Goal: Transaction & Acquisition: Book appointment/travel/reservation

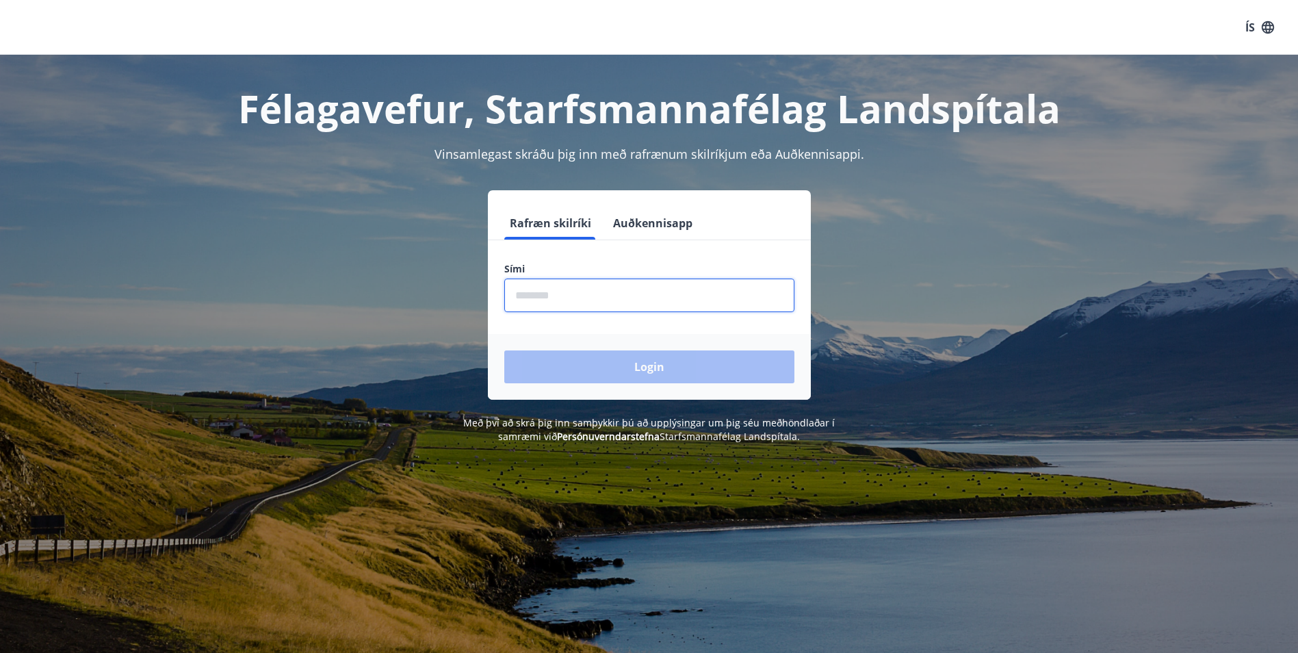
click at [616, 305] on input "phone" at bounding box center [649, 295] width 290 height 34
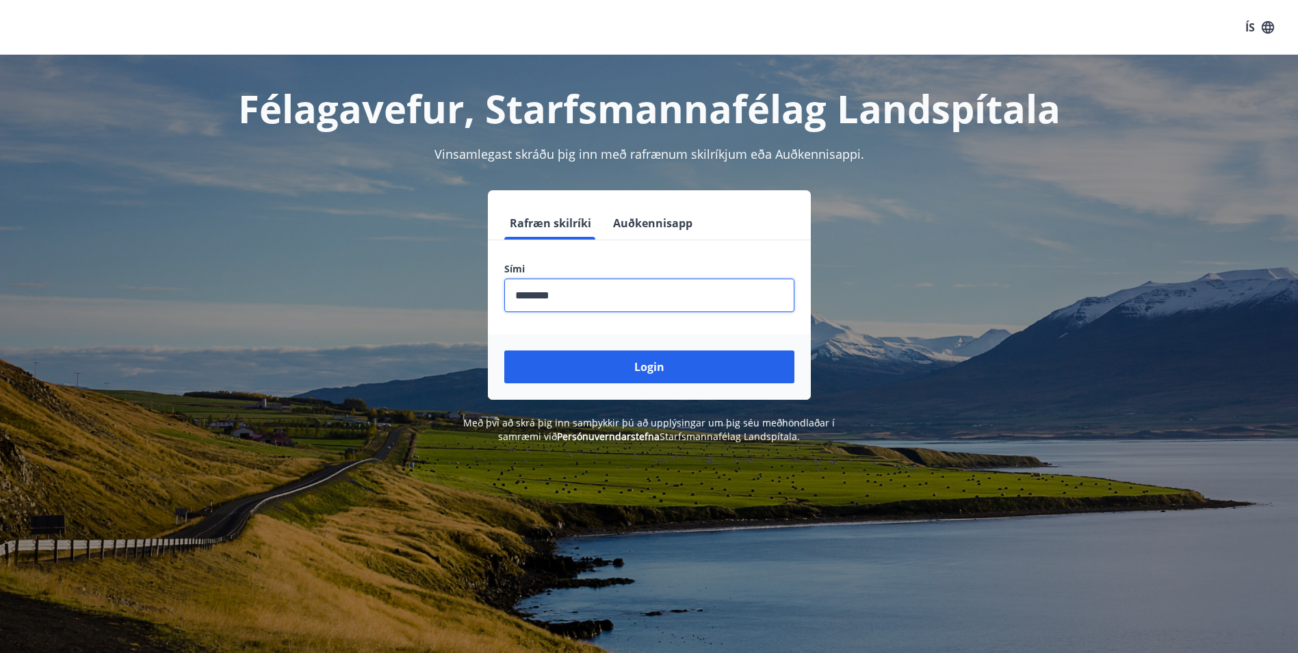
type input "********"
click at [504, 350] on button "Login" at bounding box center [649, 366] width 290 height 33
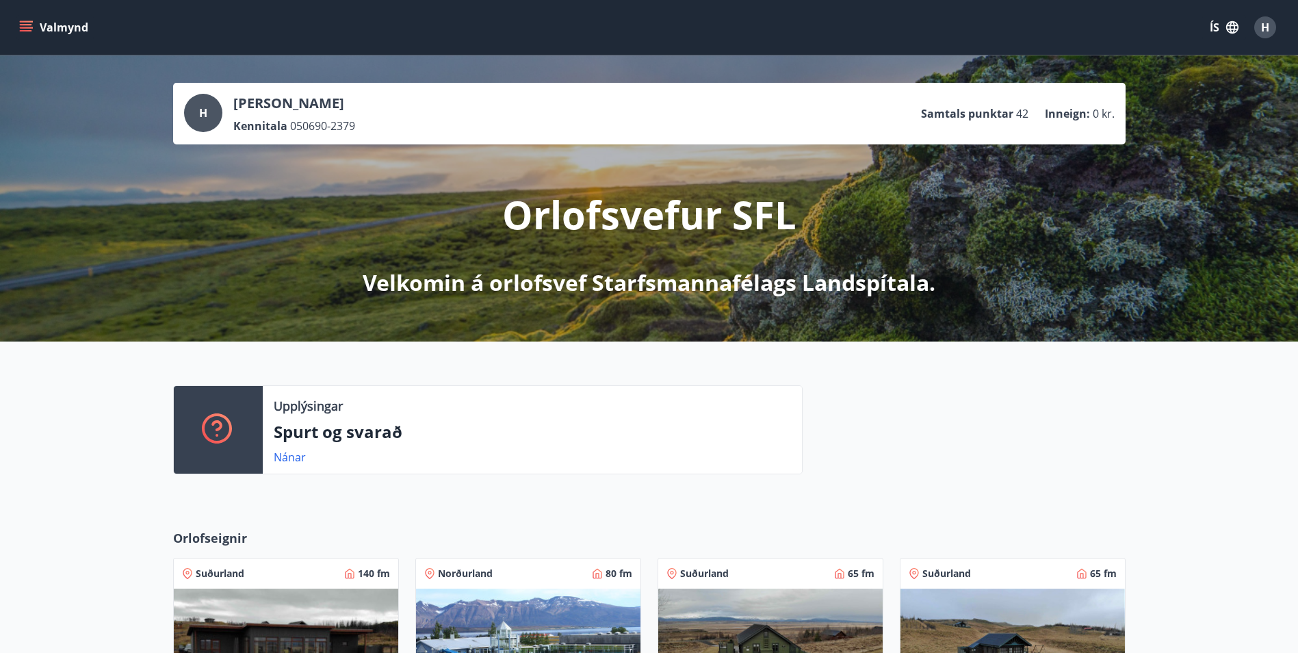
click at [18, 27] on button "Valmynd" at bounding box center [54, 27] width 77 height 25
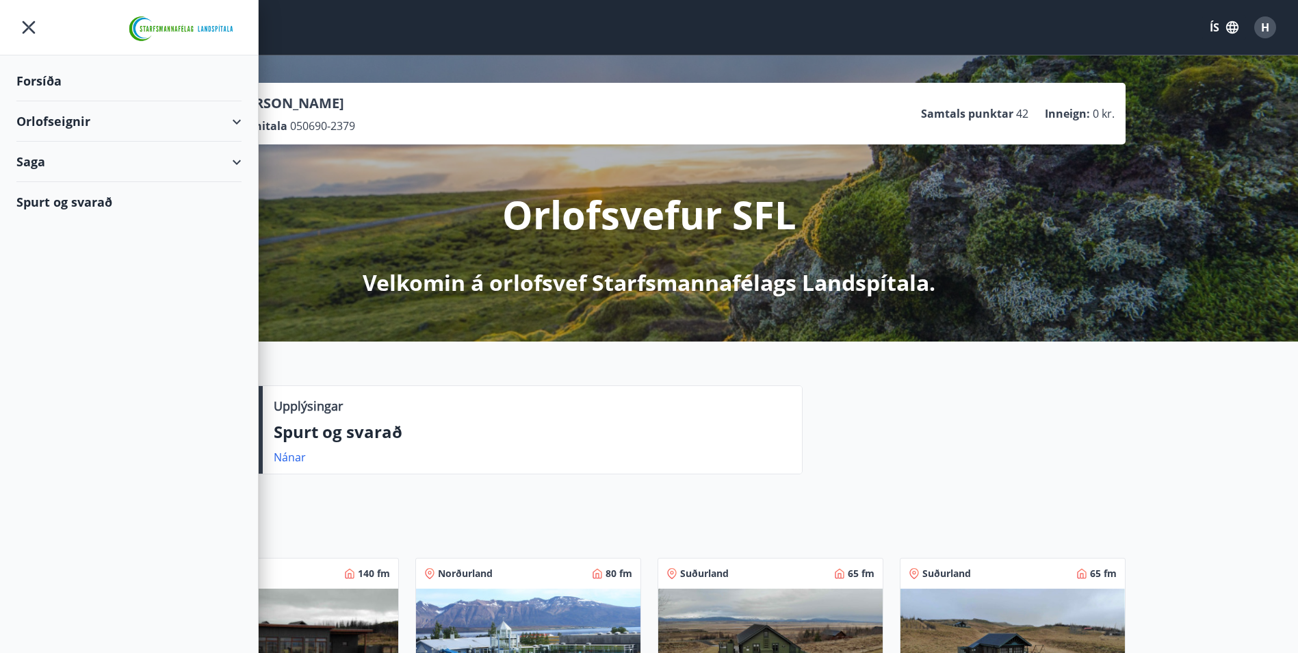
click at [53, 114] on div "Orlofseignir" at bounding box center [128, 121] width 225 height 40
click at [61, 159] on div "Framboð" at bounding box center [128, 156] width 203 height 29
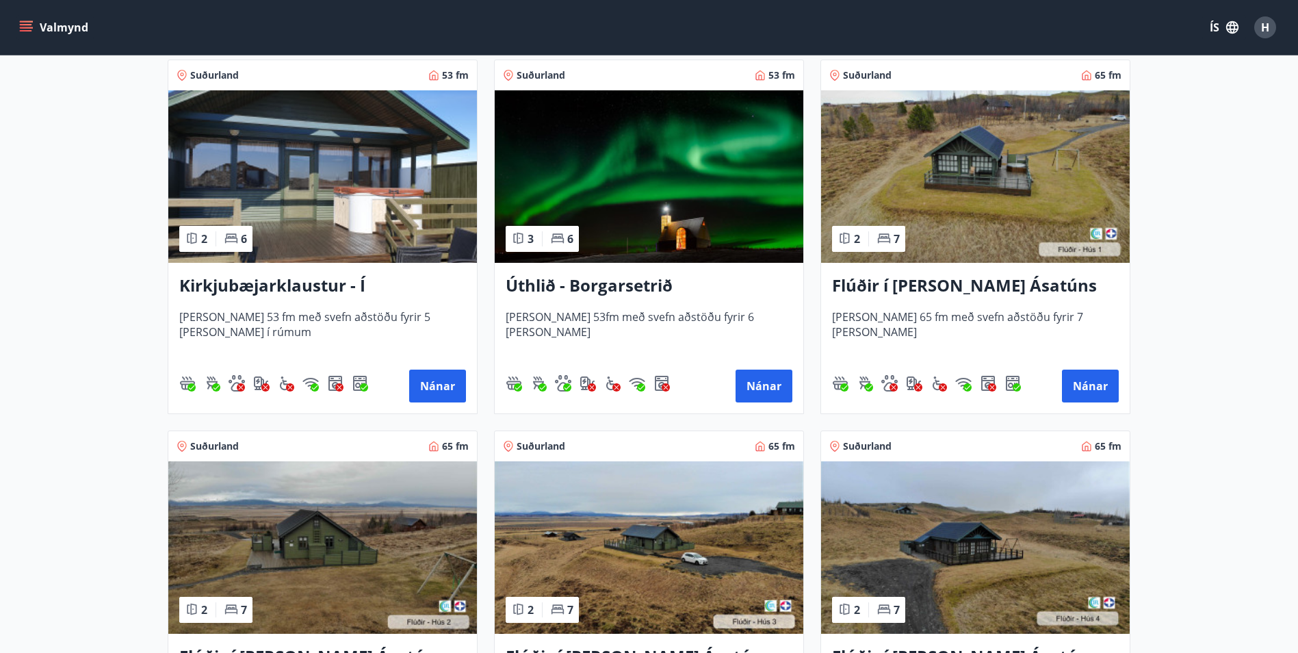
scroll to position [274, 0]
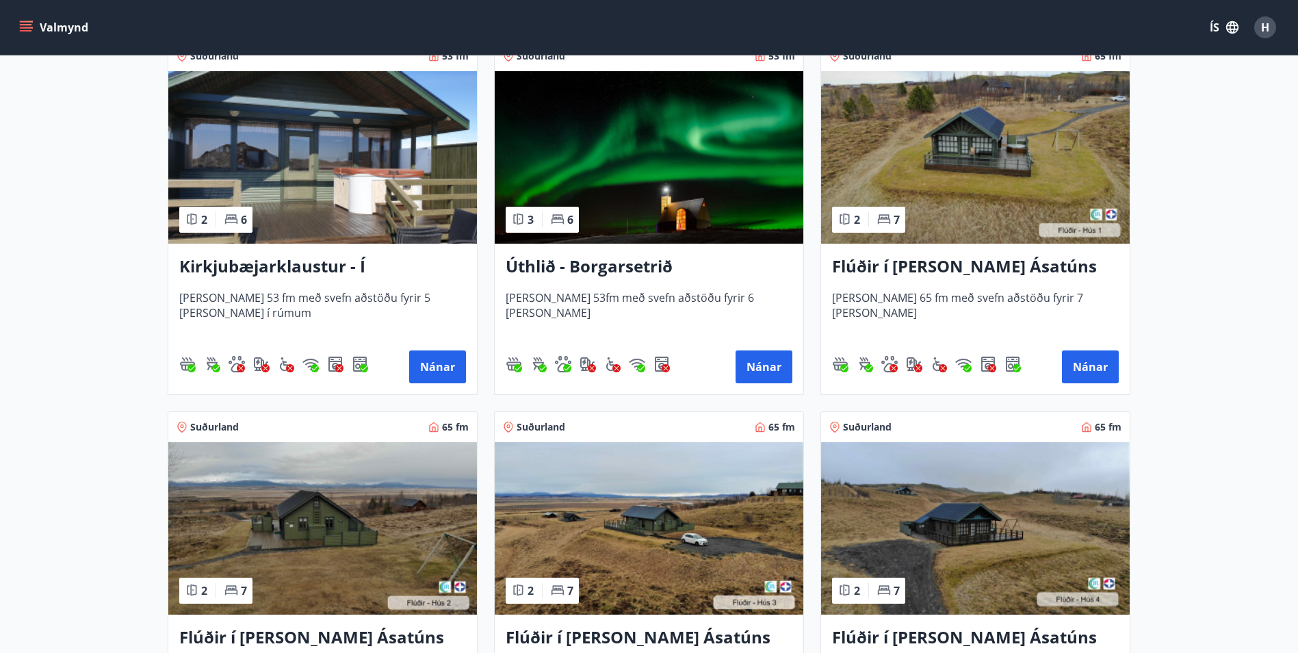
click at [980, 204] on img at bounding box center [975, 157] width 308 height 172
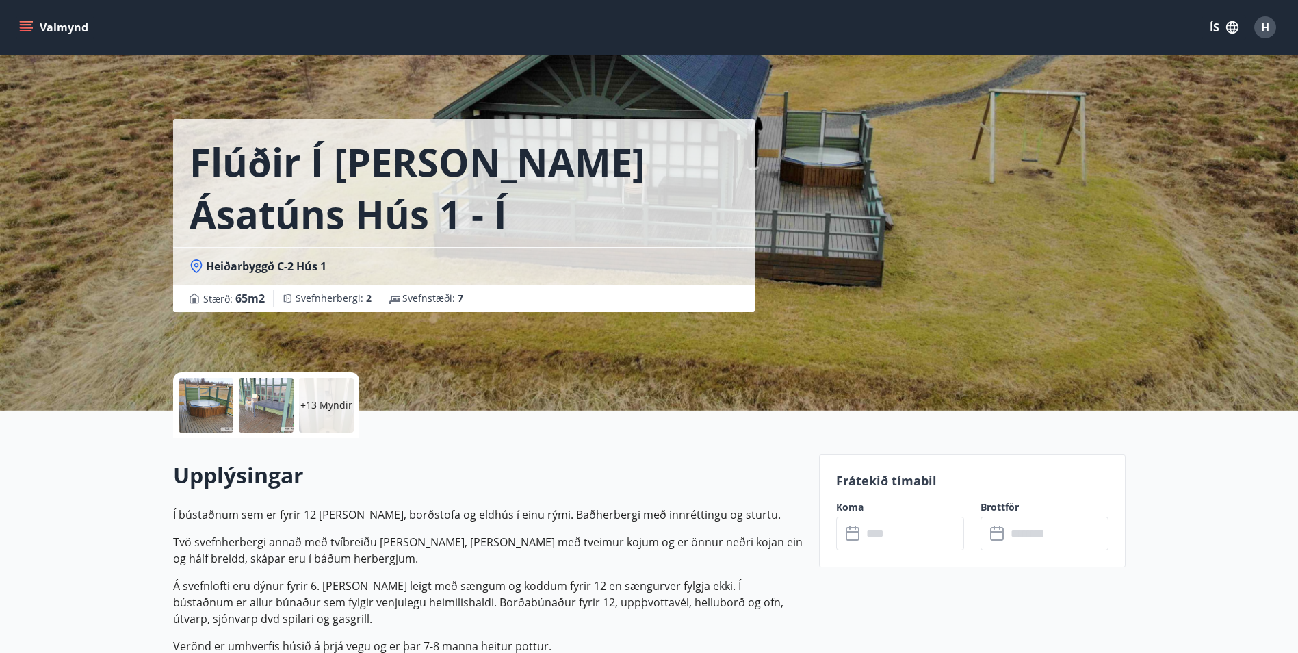
click at [287, 405] on div at bounding box center [266, 405] width 55 height 55
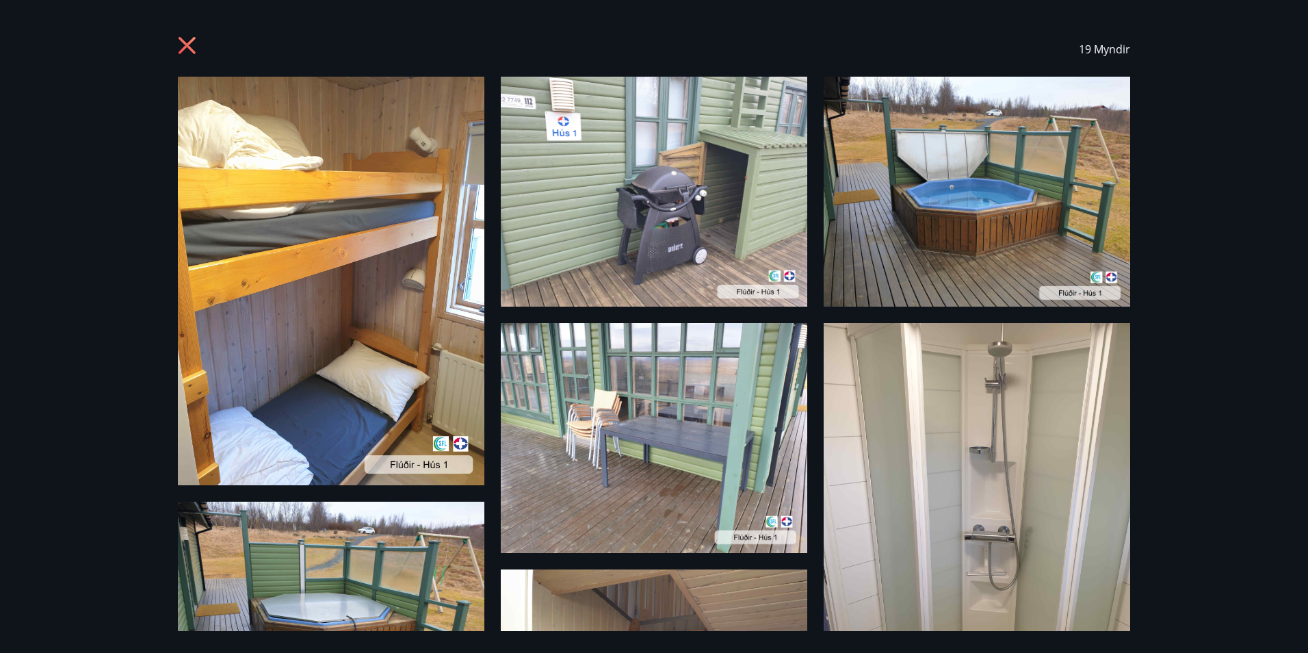
click at [466, 285] on img at bounding box center [331, 281] width 306 height 408
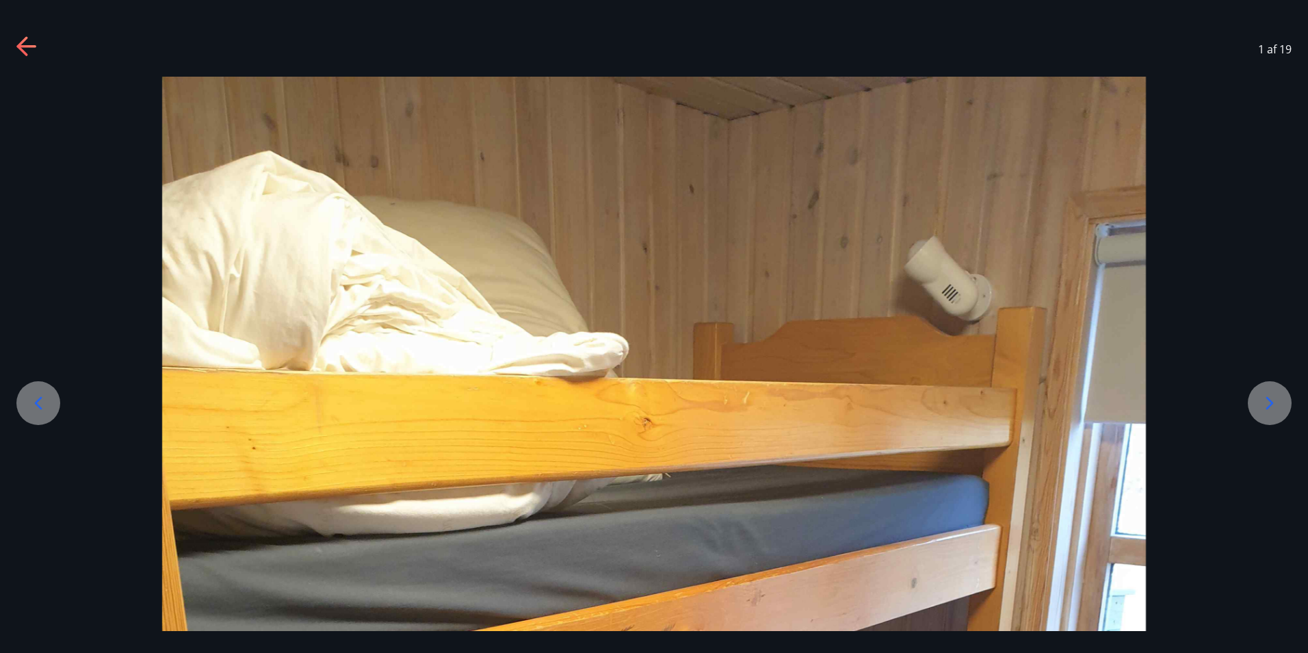
click at [1266, 402] on icon at bounding box center [1270, 403] width 22 height 22
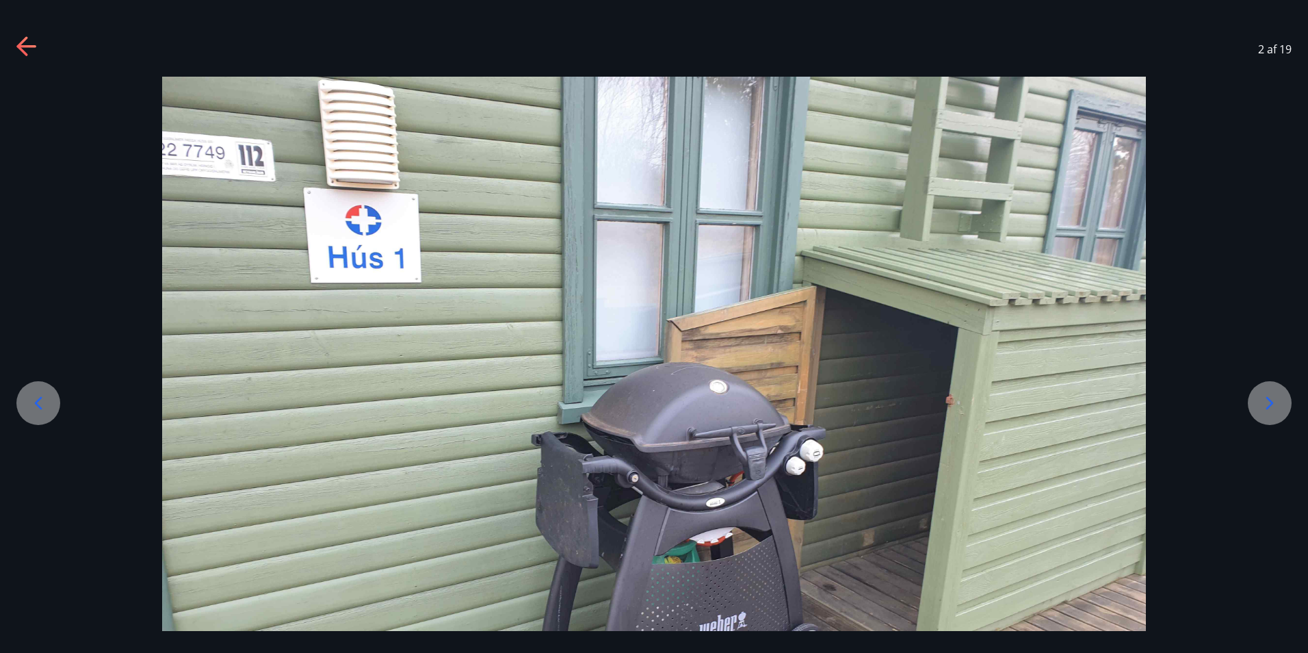
click at [1266, 402] on icon at bounding box center [1270, 403] width 22 height 22
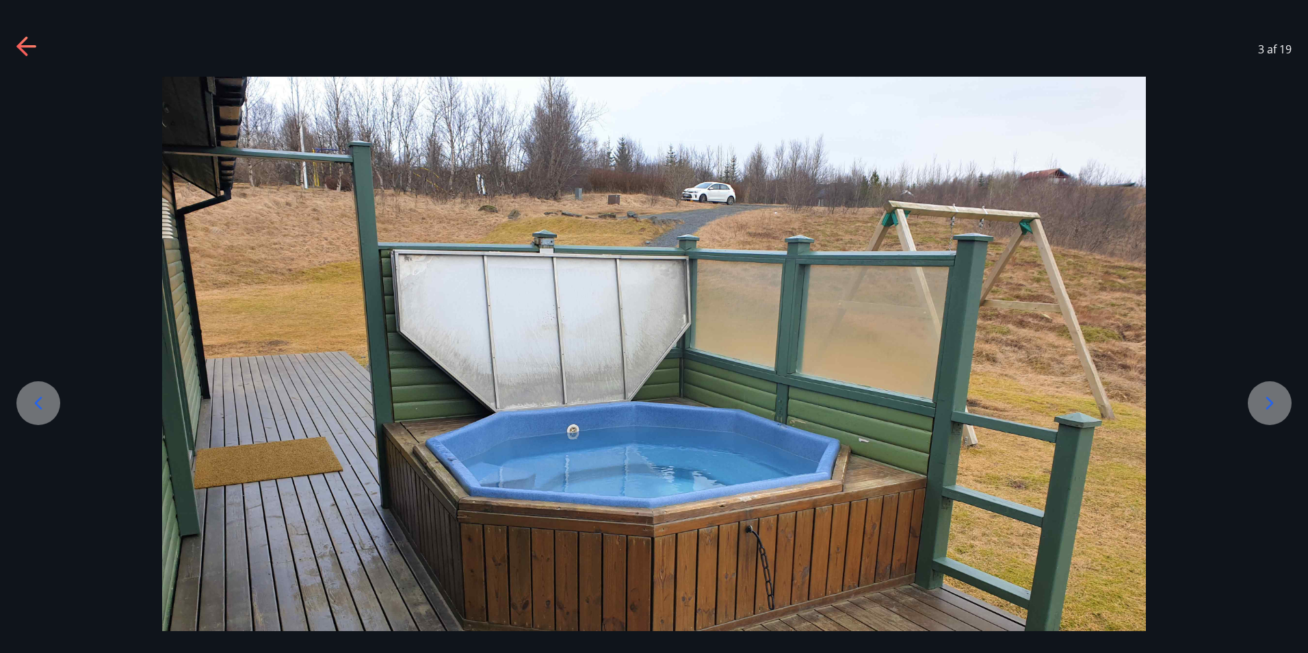
click at [1266, 402] on icon at bounding box center [1270, 403] width 22 height 22
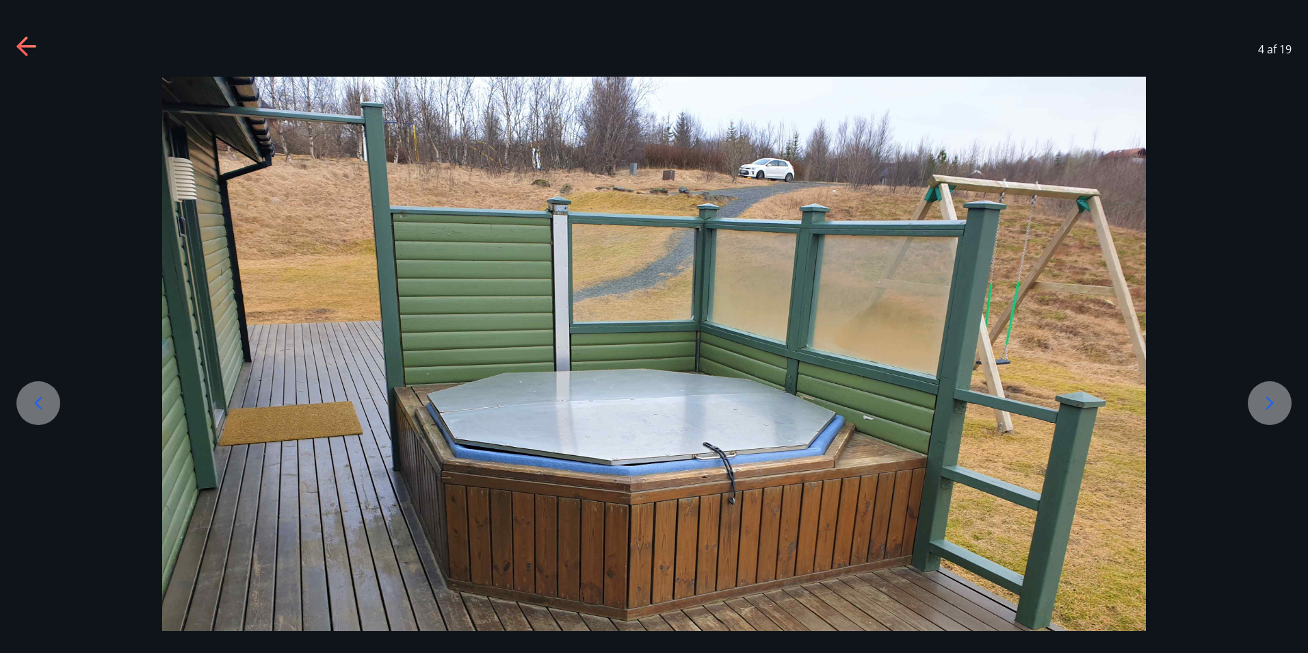
click at [1266, 402] on icon at bounding box center [1270, 403] width 22 height 22
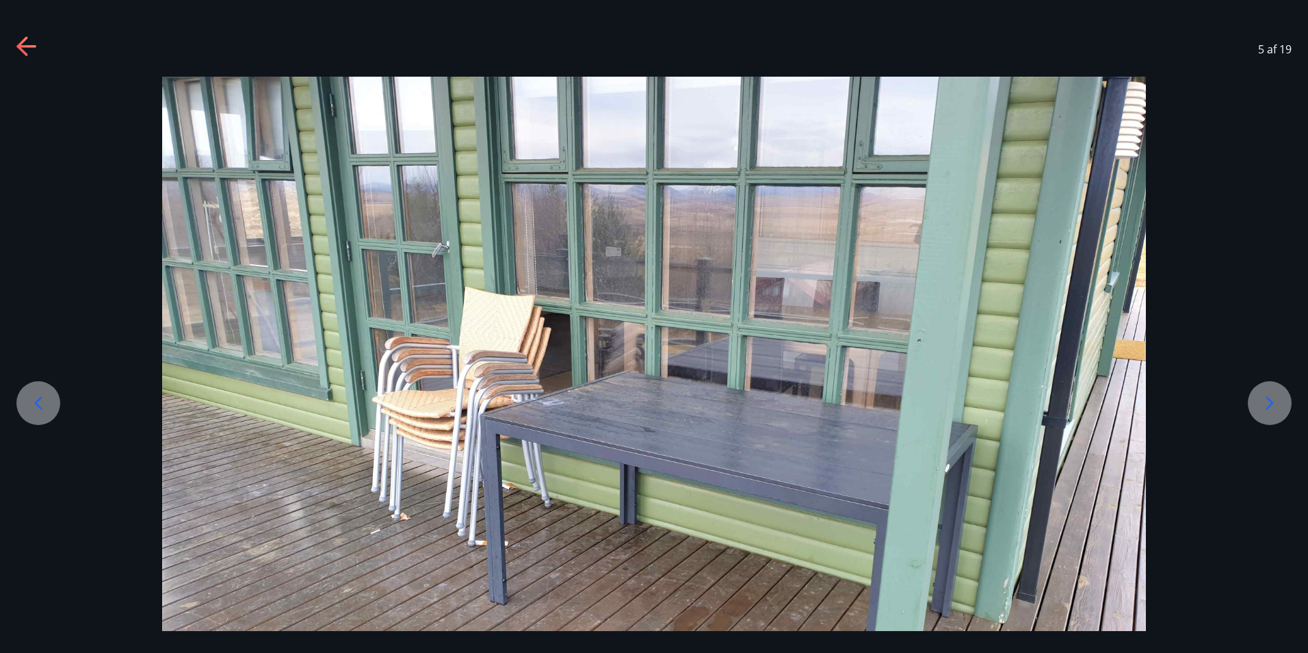
click at [1266, 402] on icon at bounding box center [1270, 403] width 22 height 22
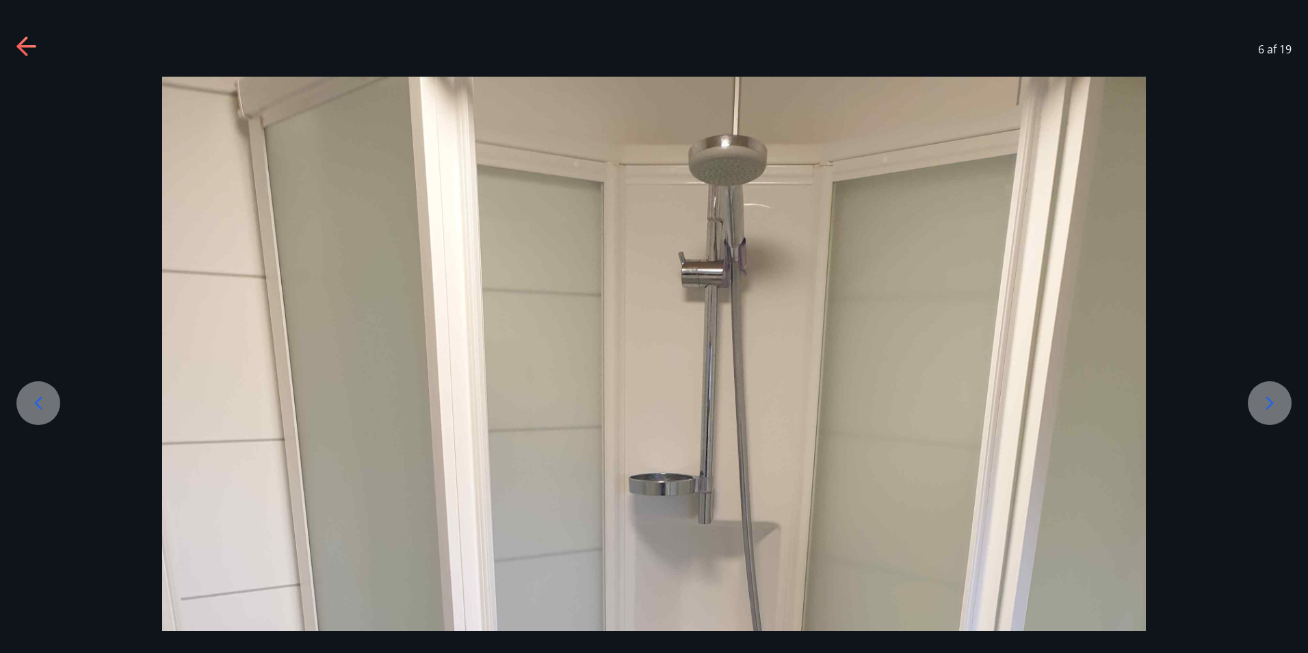
click at [1266, 402] on icon at bounding box center [1270, 403] width 22 height 22
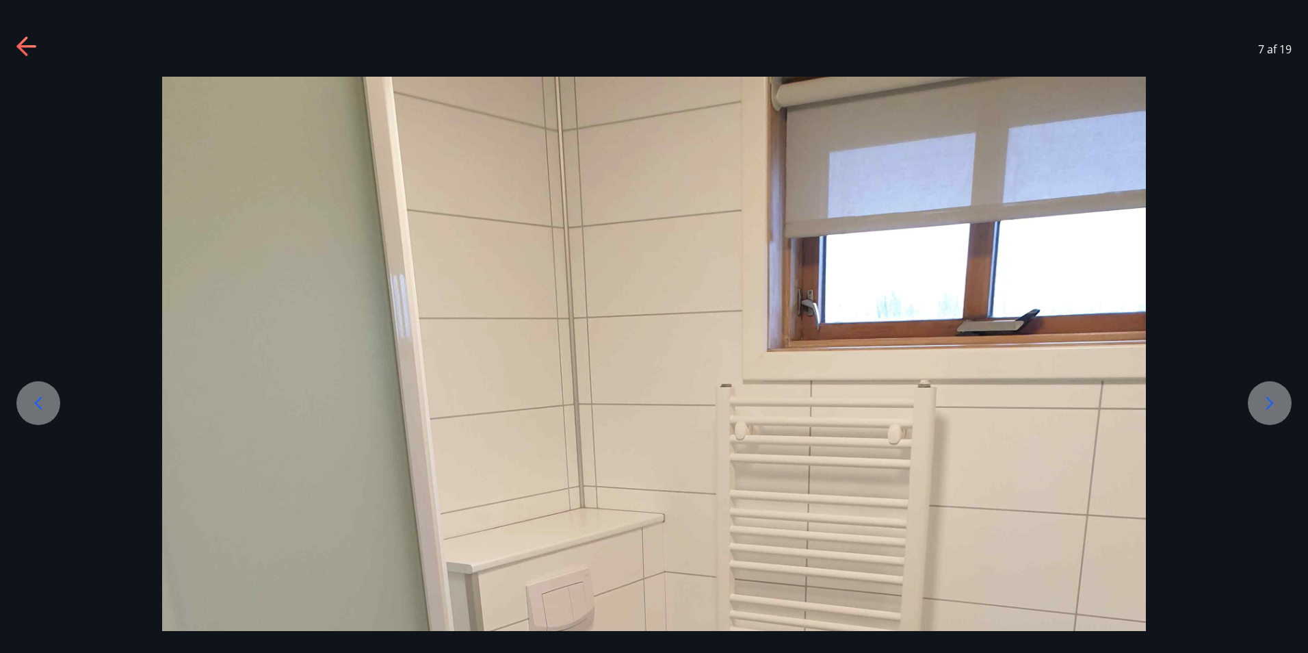
click at [1266, 402] on icon at bounding box center [1270, 403] width 22 height 22
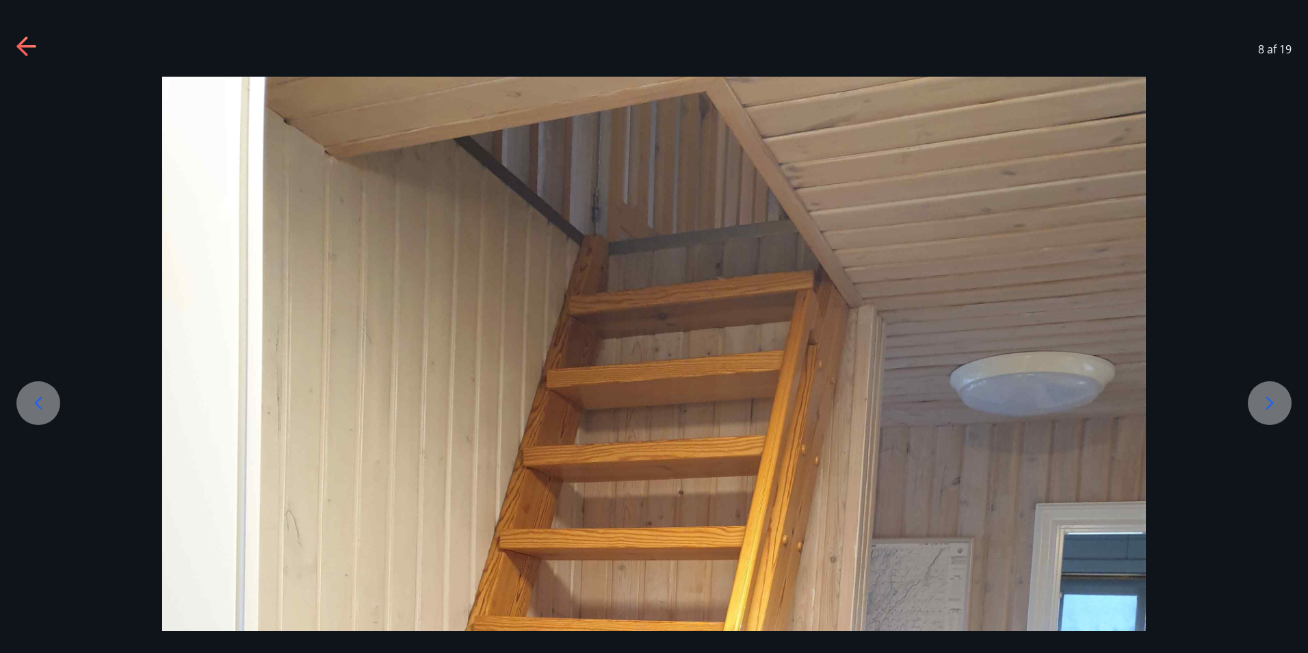
click at [1266, 402] on icon at bounding box center [1270, 403] width 22 height 22
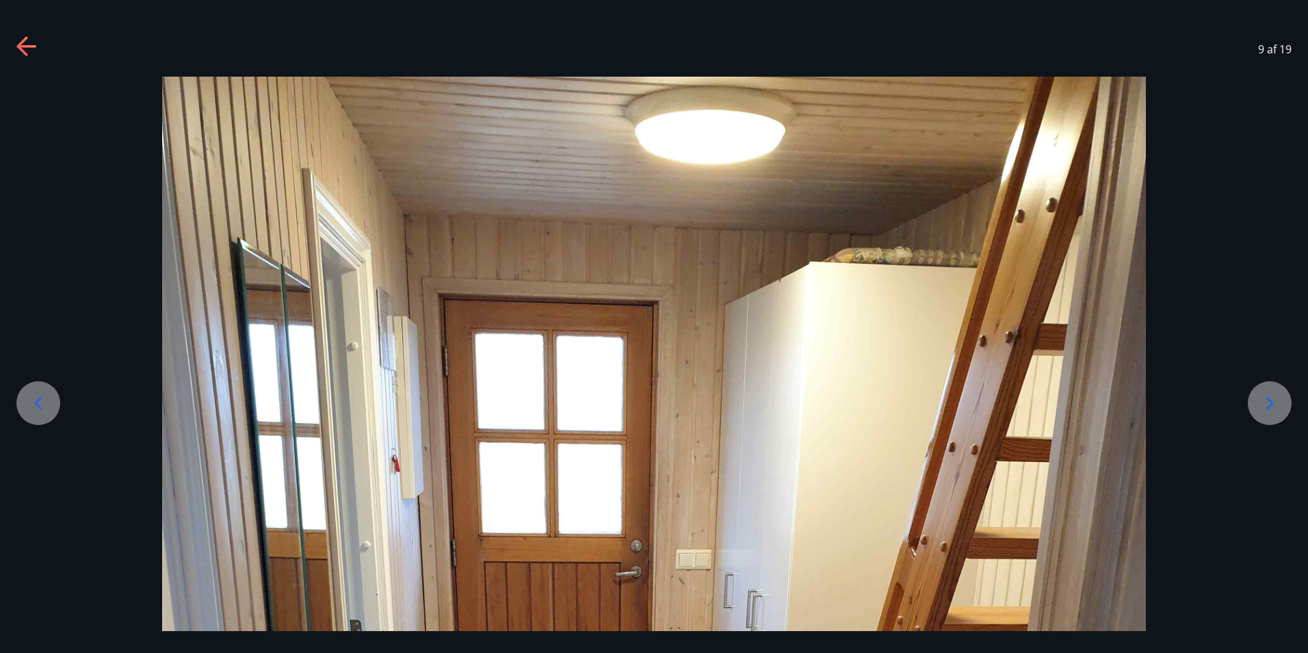
click at [1270, 382] on div at bounding box center [1270, 403] width 44 height 44
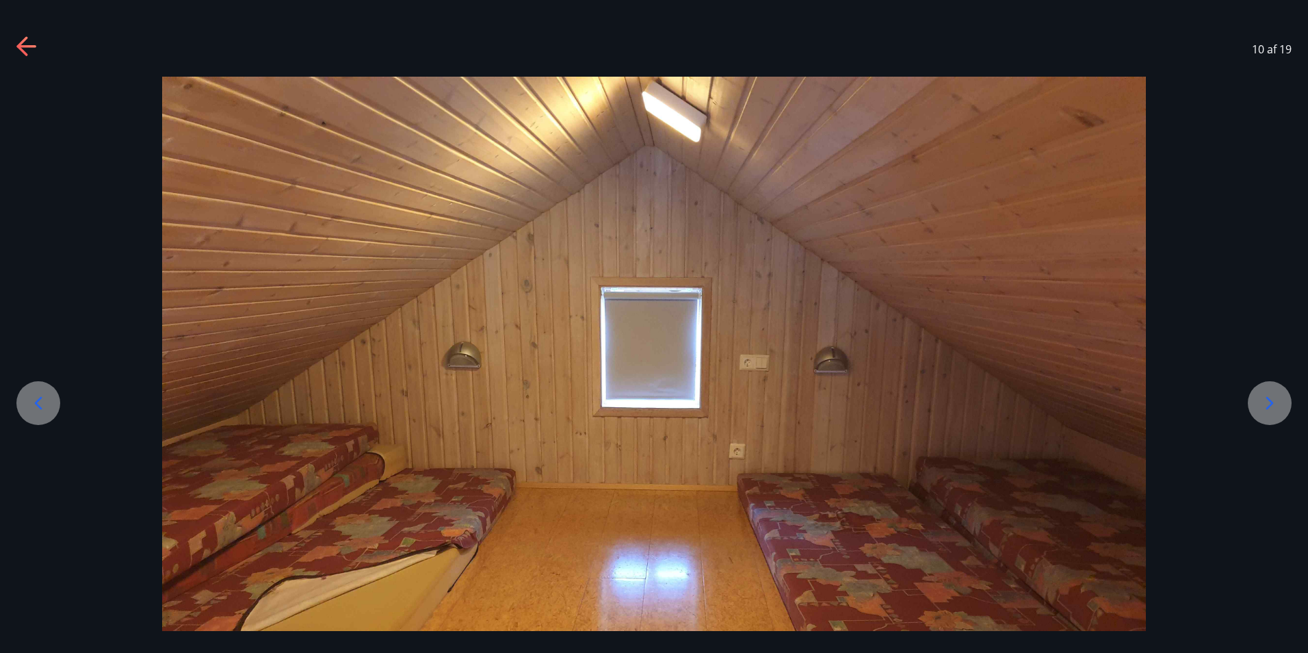
click at [1274, 398] on icon at bounding box center [1270, 403] width 22 height 22
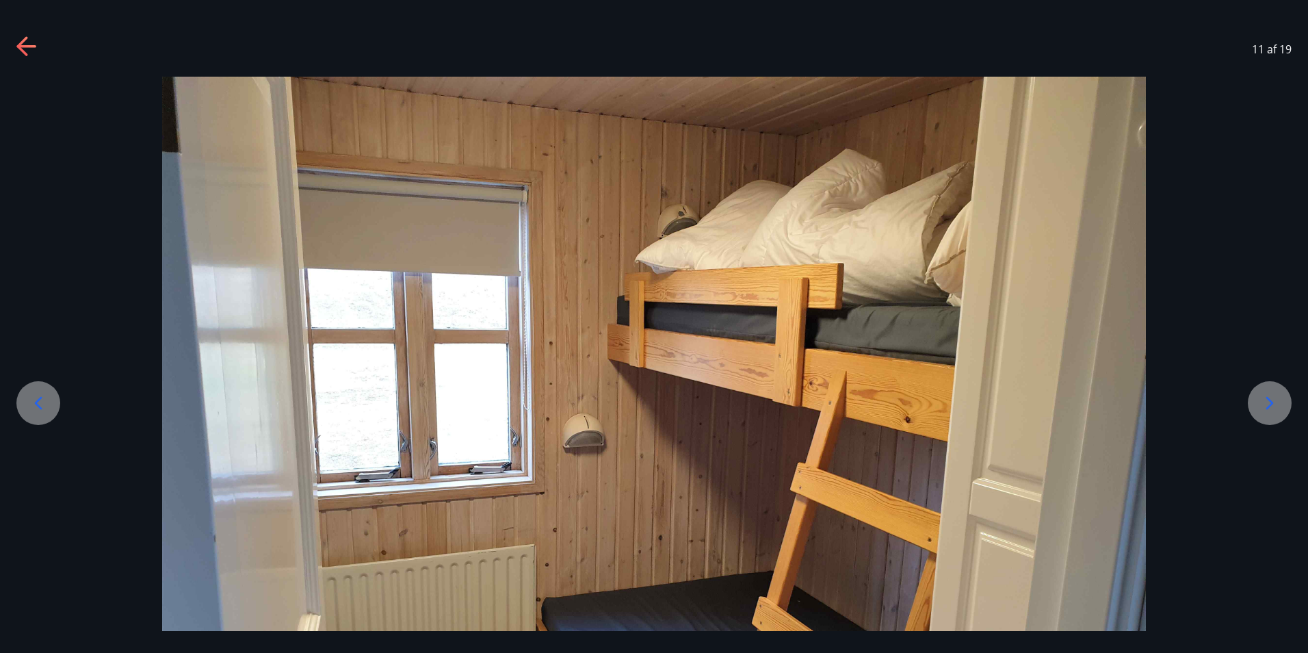
click at [1274, 398] on icon at bounding box center [1270, 403] width 22 height 22
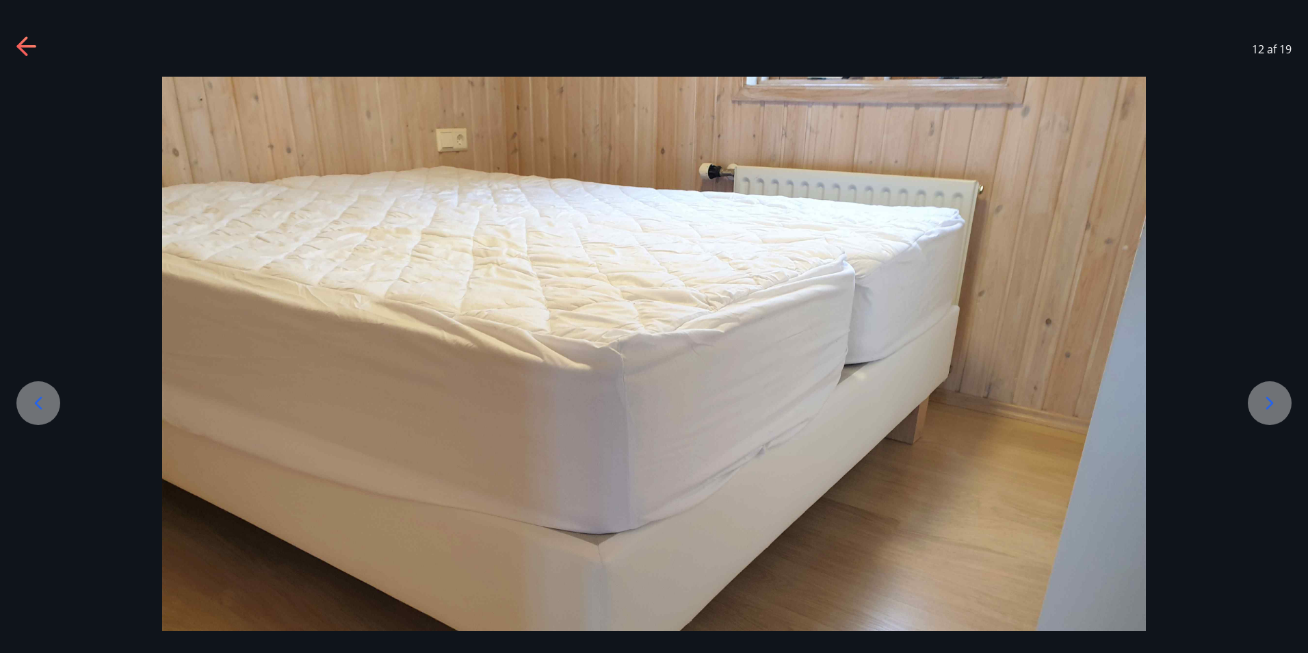
click at [1274, 398] on icon at bounding box center [1270, 403] width 22 height 22
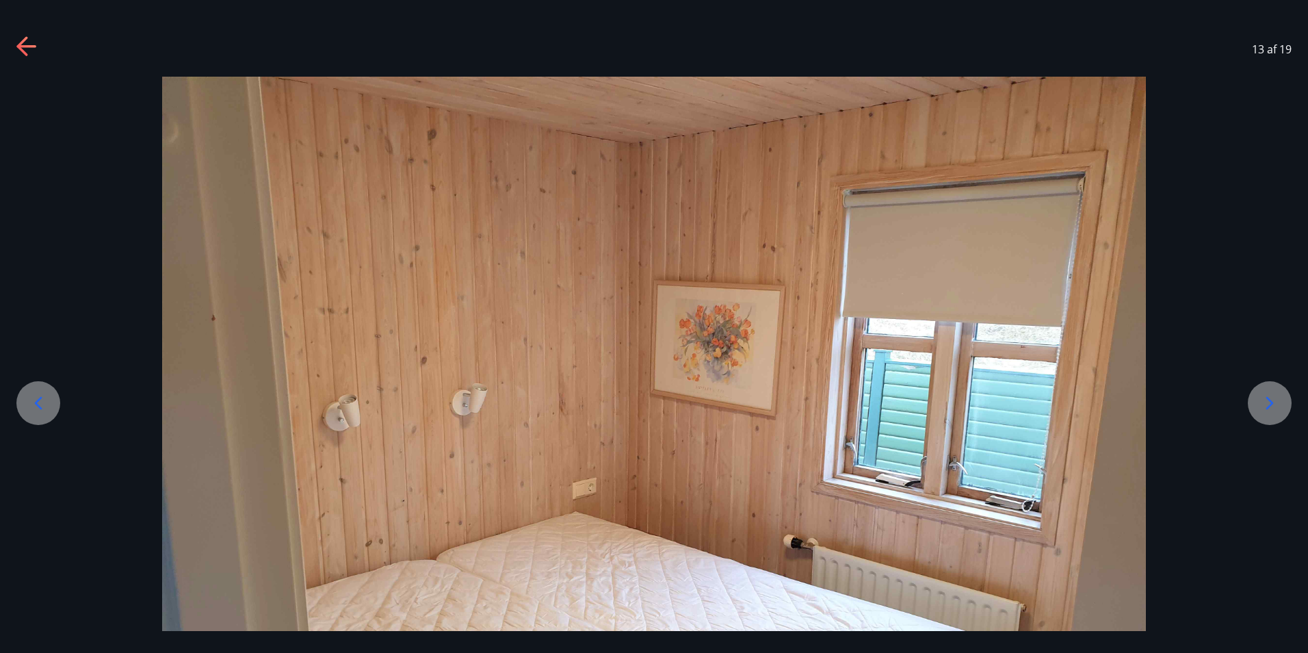
click at [1274, 398] on icon at bounding box center [1270, 403] width 22 height 22
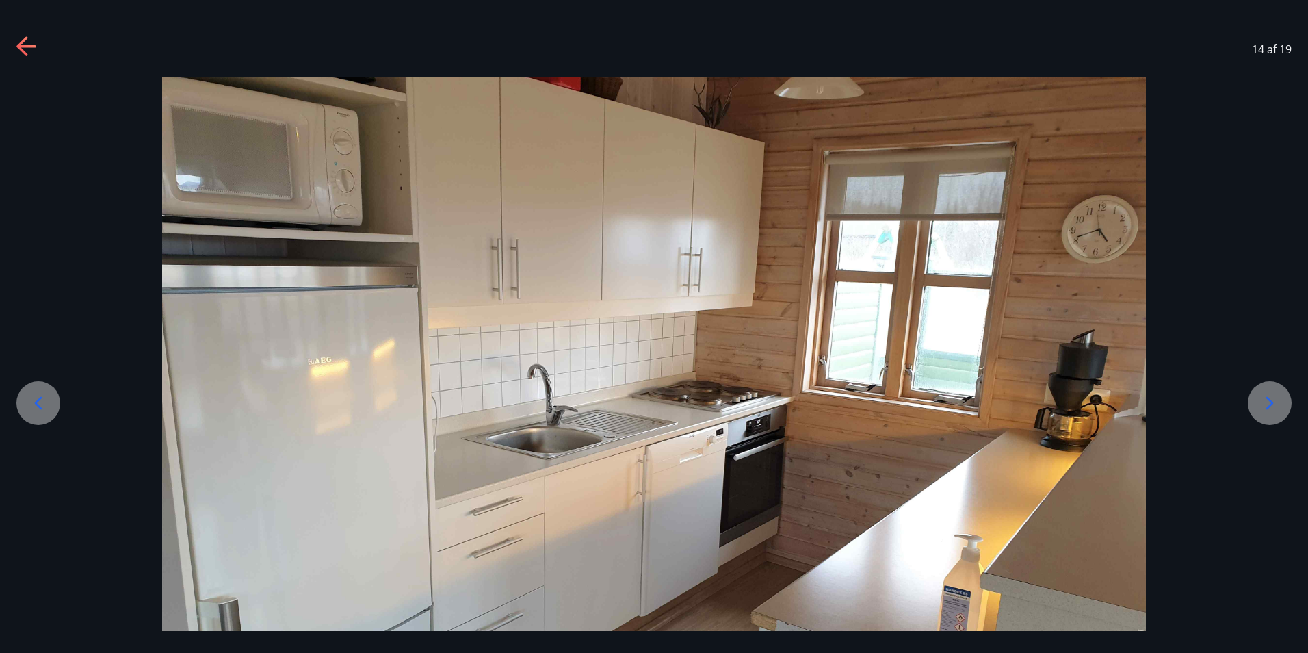
click at [1274, 398] on icon at bounding box center [1270, 403] width 22 height 22
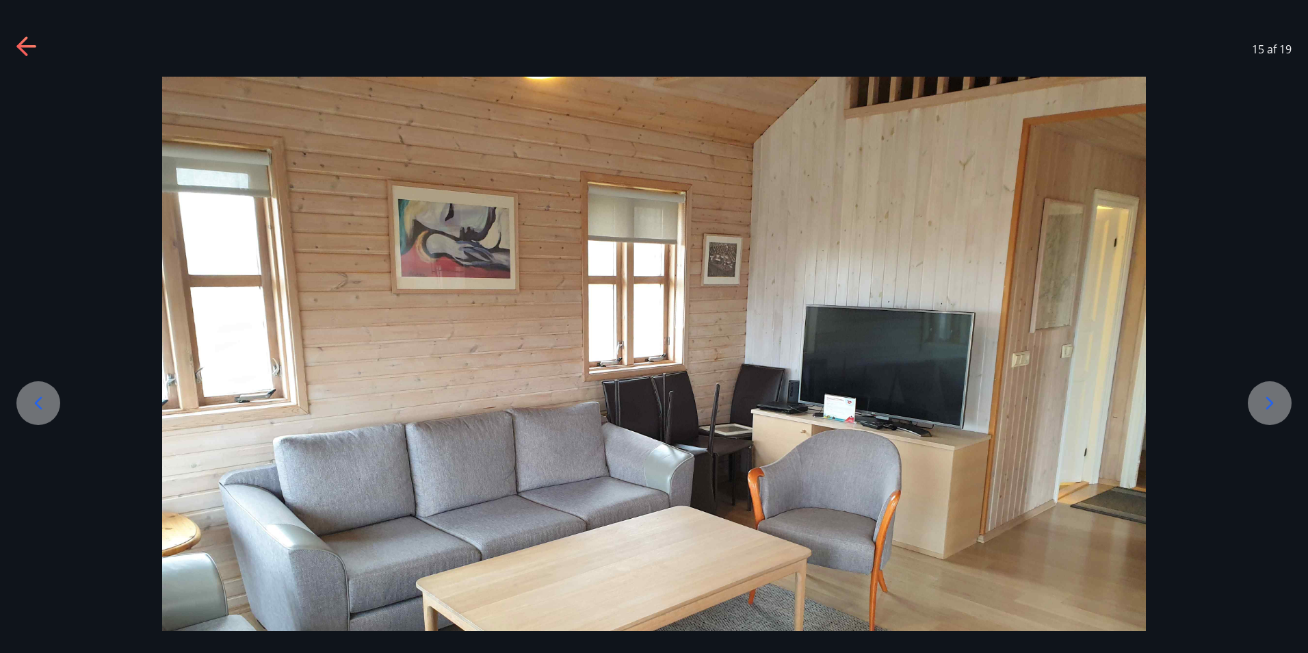
click at [18, 41] on icon at bounding box center [27, 47] width 22 height 22
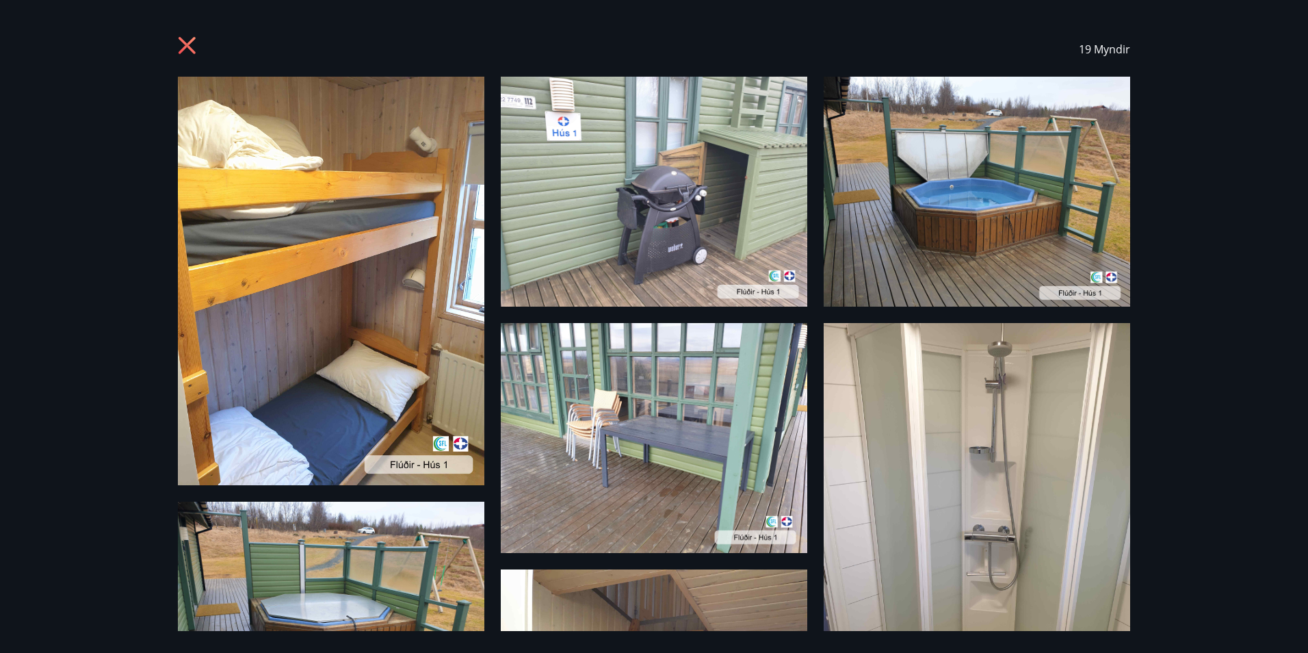
click at [193, 38] on icon at bounding box center [187, 45] width 17 height 17
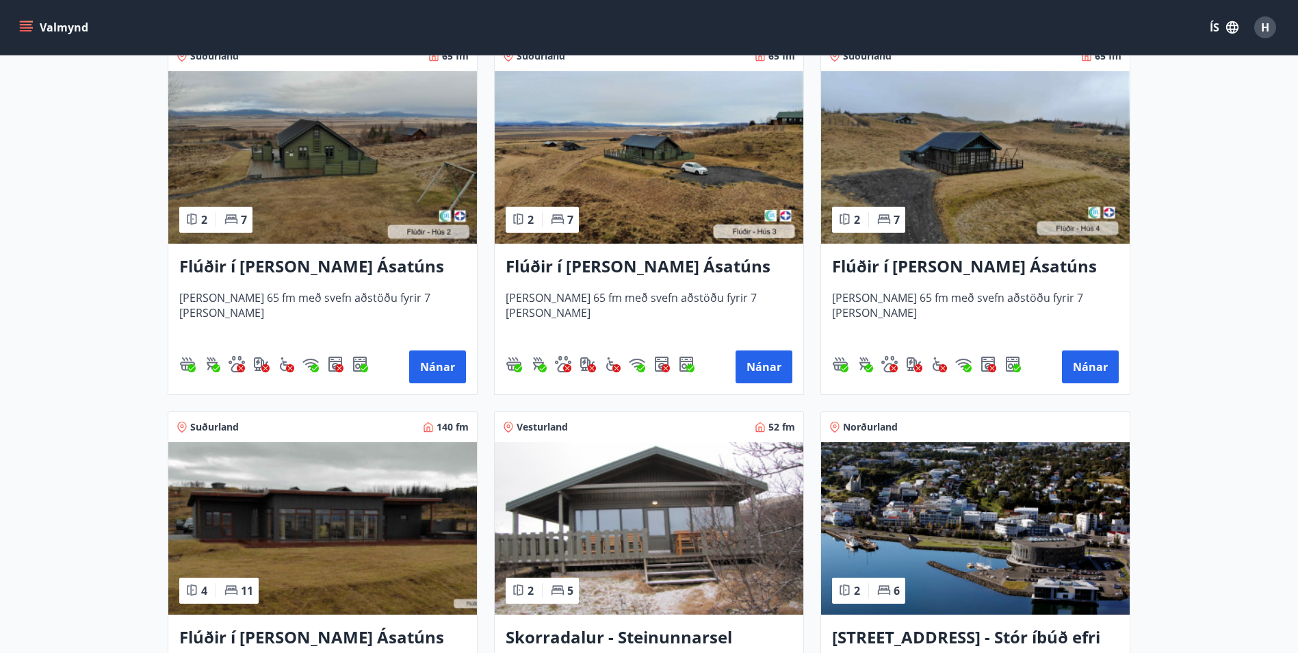
scroll to position [889, 0]
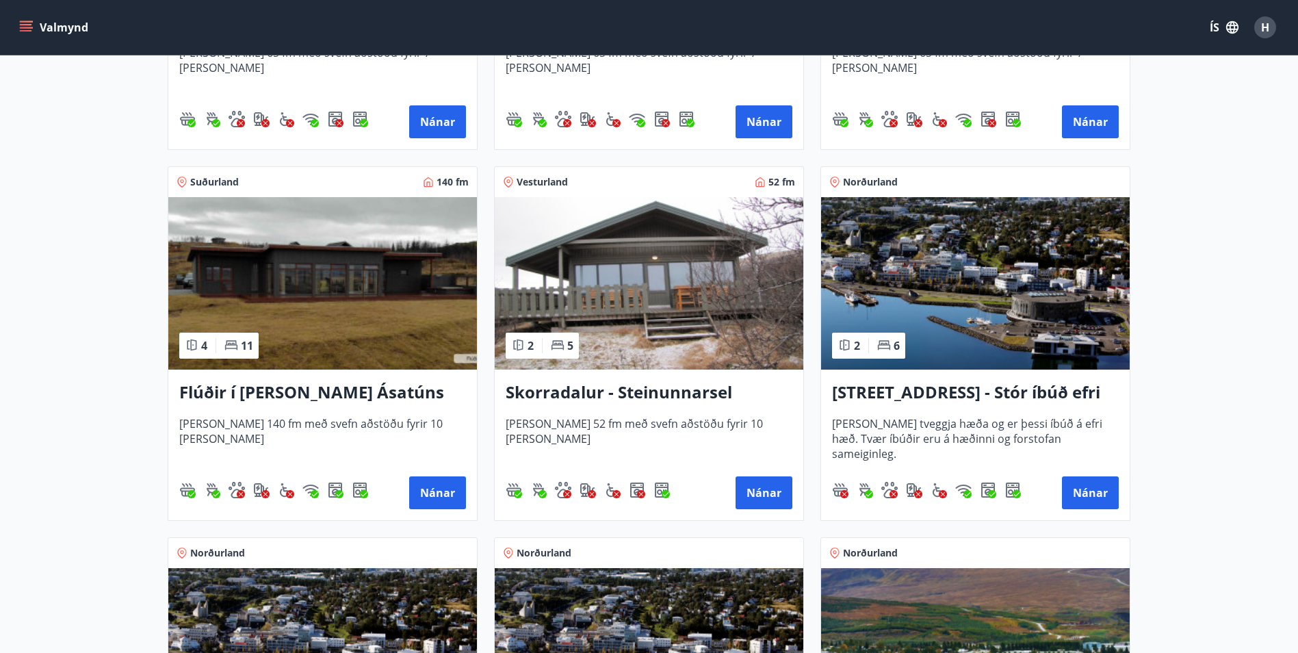
click at [373, 322] on img at bounding box center [322, 283] width 308 height 172
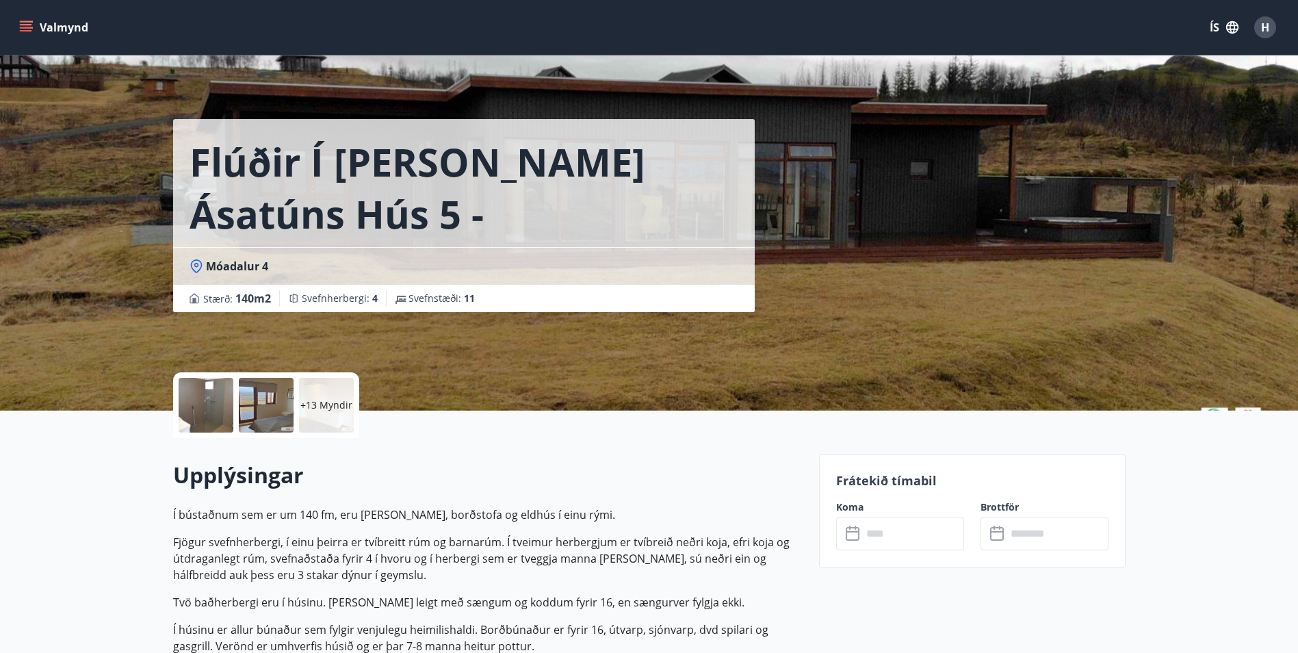
click at [311, 400] on p "+13 Myndir" at bounding box center [326, 405] width 52 height 14
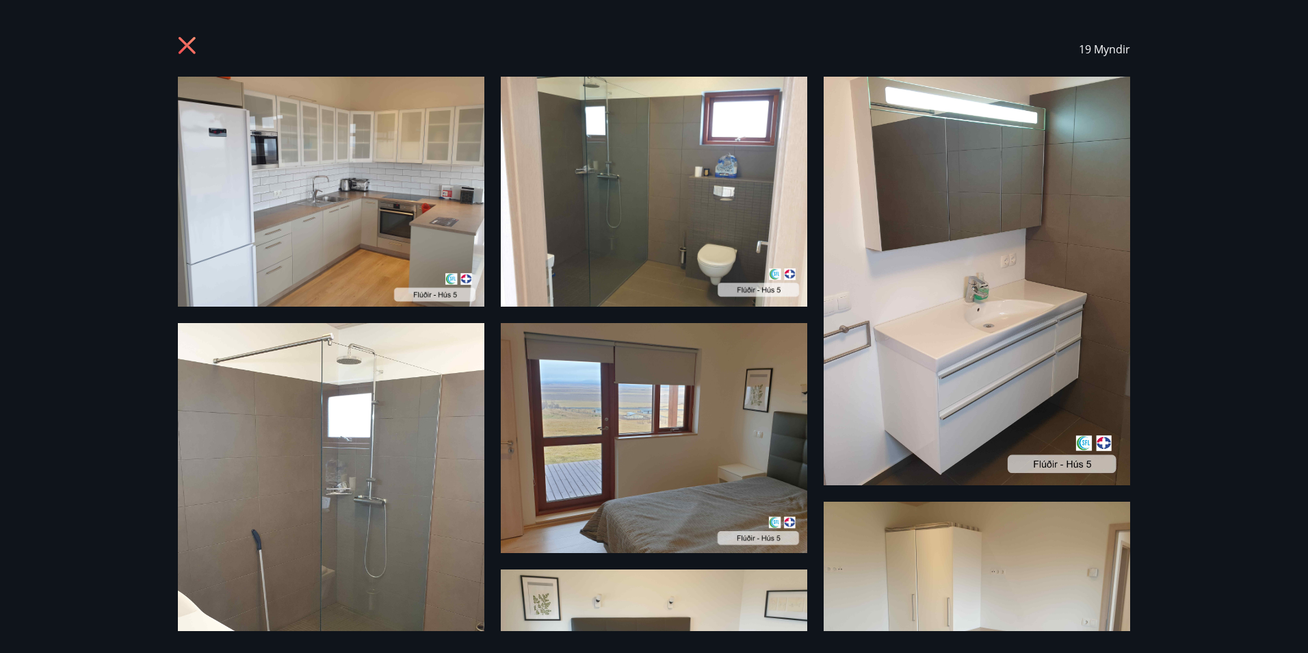
click at [581, 240] on img at bounding box center [654, 192] width 306 height 230
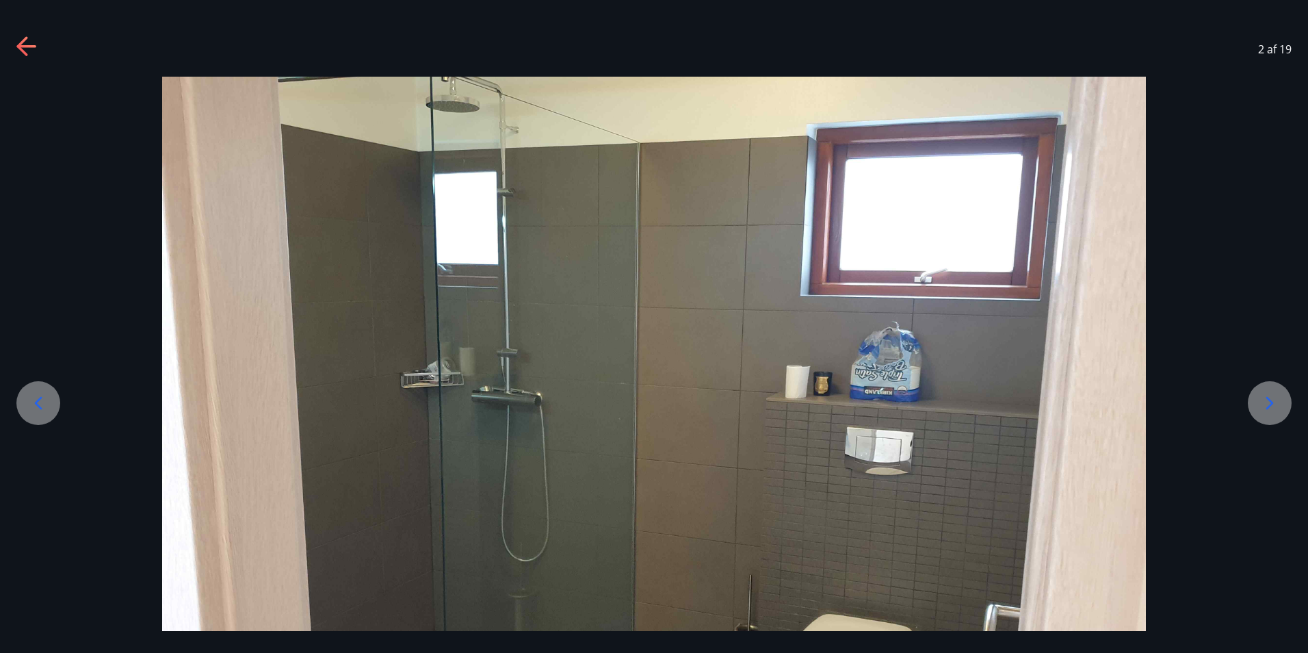
click at [1263, 404] on icon at bounding box center [1270, 403] width 22 height 22
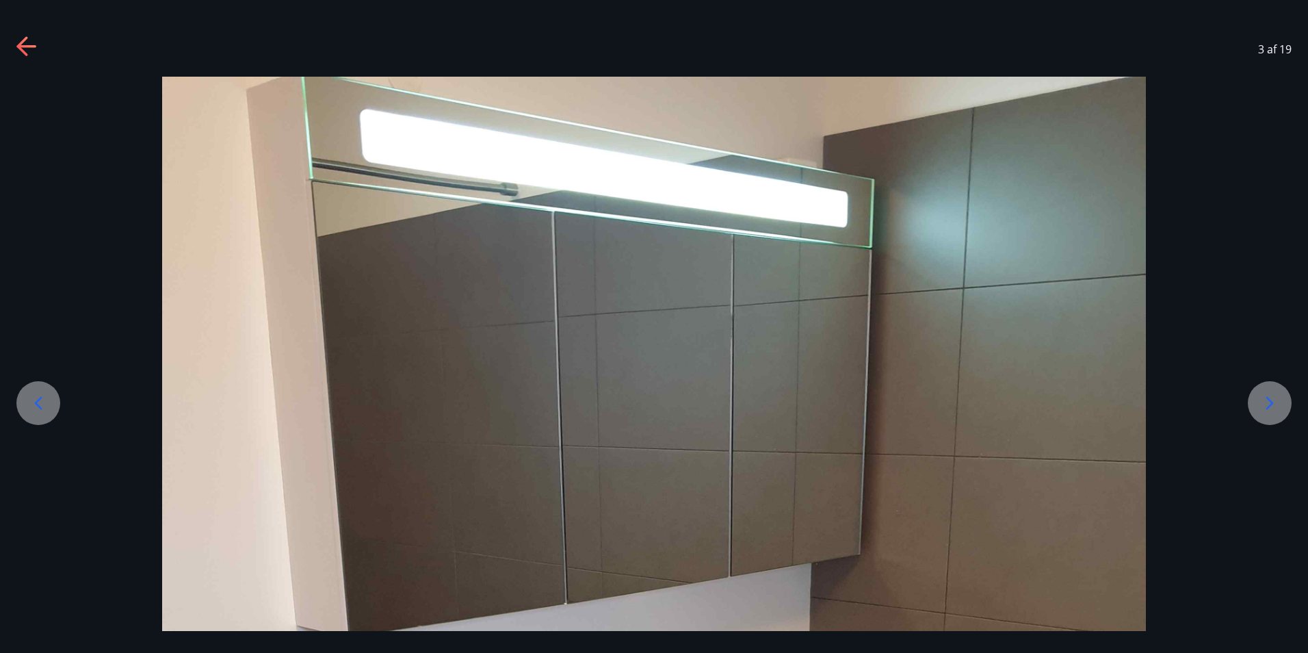
click at [1263, 404] on icon at bounding box center [1270, 403] width 22 height 22
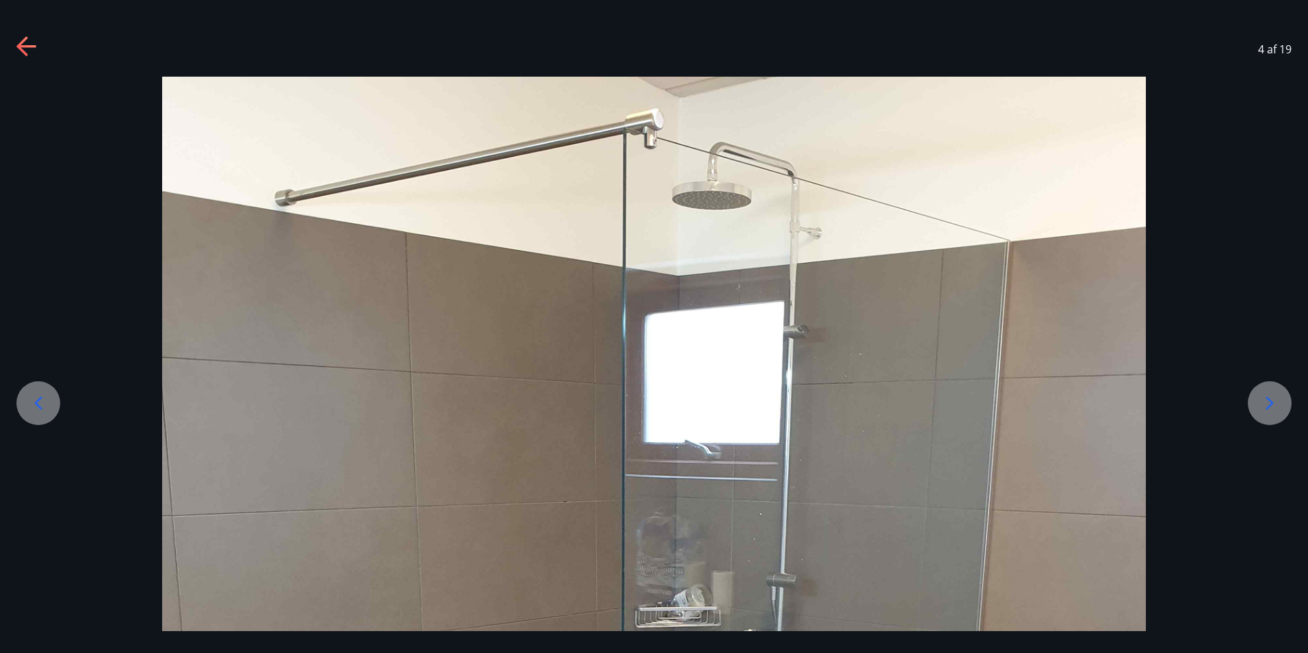
click at [1263, 404] on icon at bounding box center [1270, 403] width 22 height 22
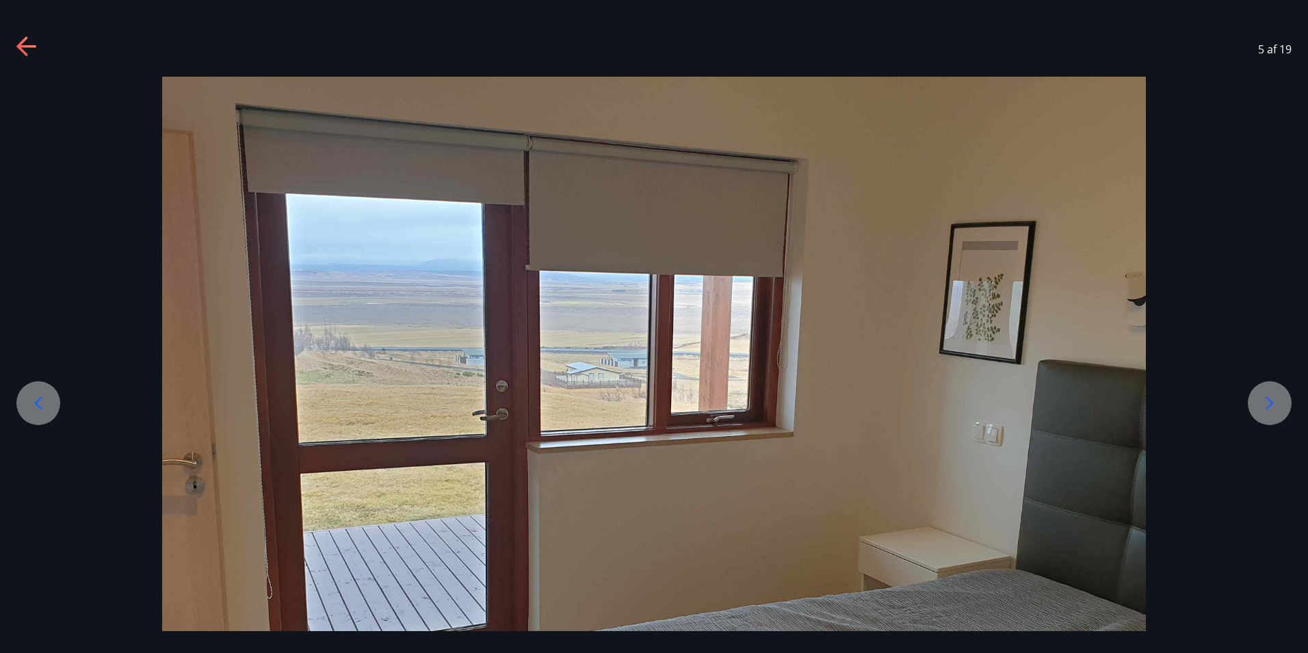
click at [1263, 404] on icon at bounding box center [1270, 403] width 22 height 22
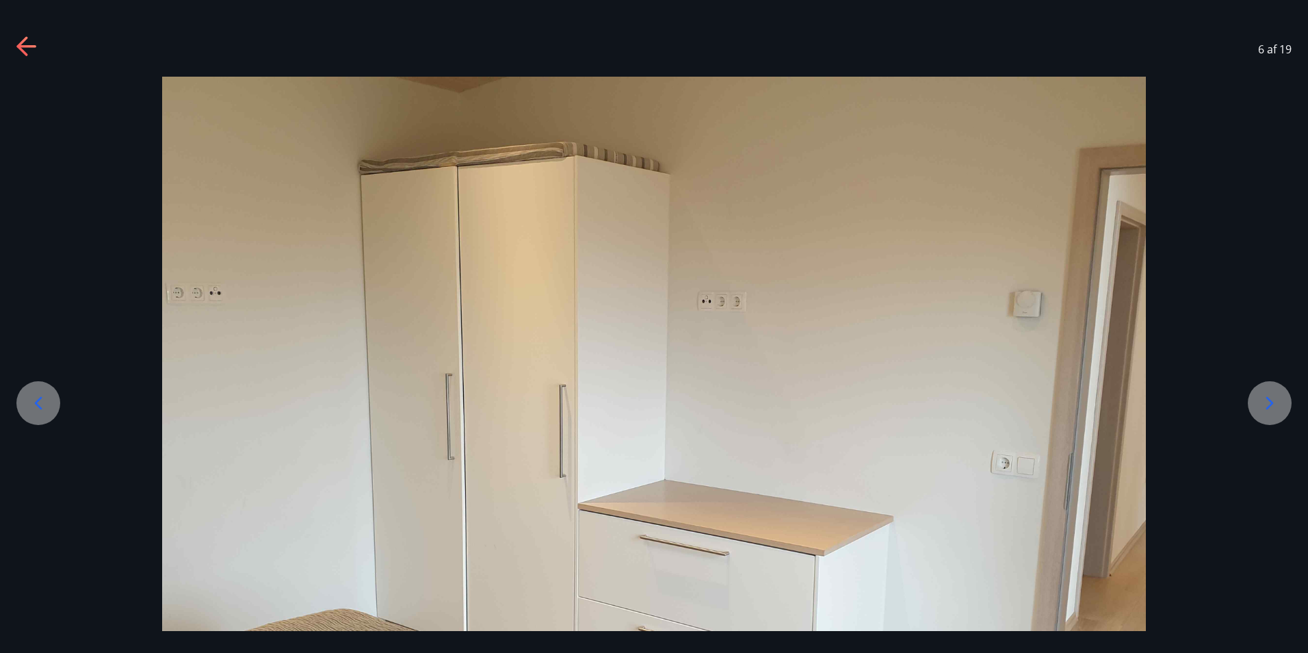
click at [1263, 404] on icon at bounding box center [1270, 403] width 22 height 22
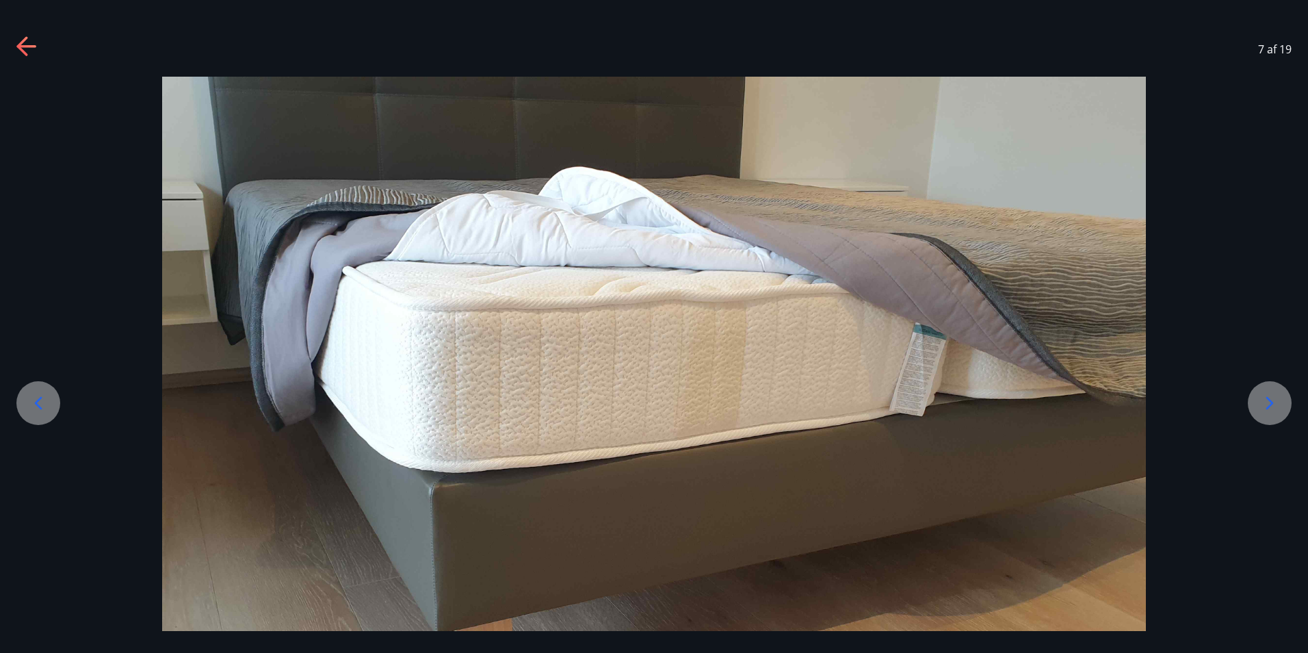
click at [1263, 404] on icon at bounding box center [1270, 403] width 22 height 22
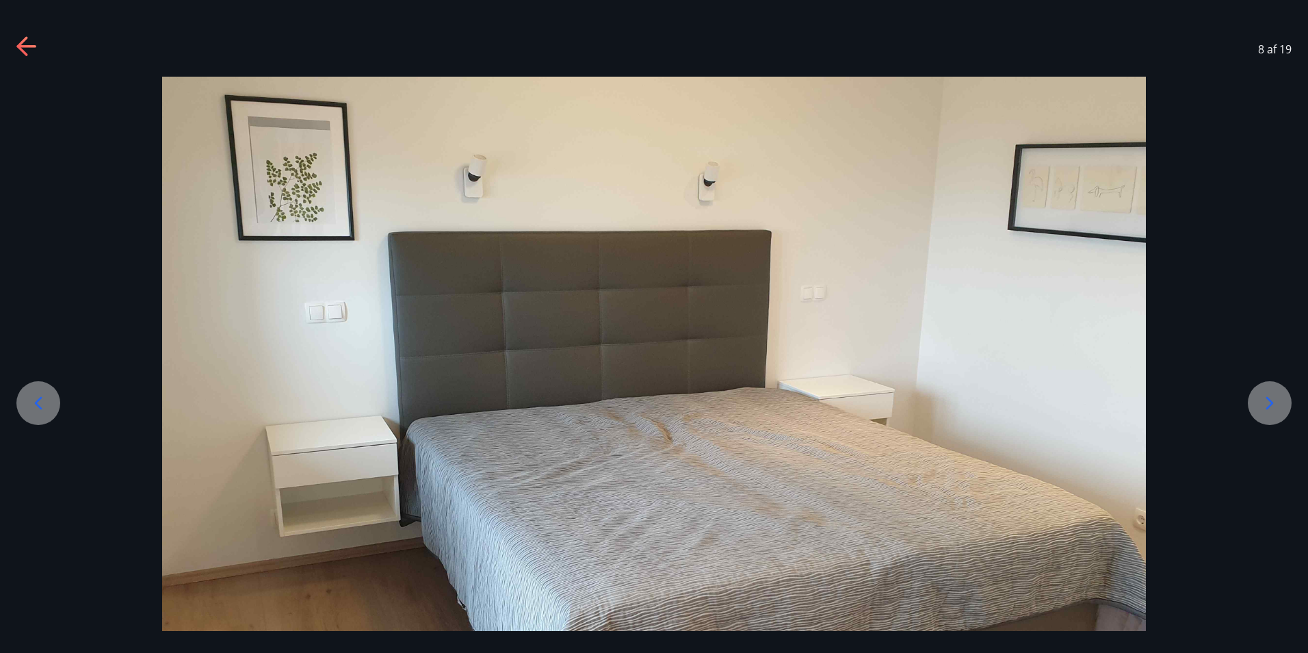
click at [1263, 404] on icon at bounding box center [1270, 403] width 22 height 22
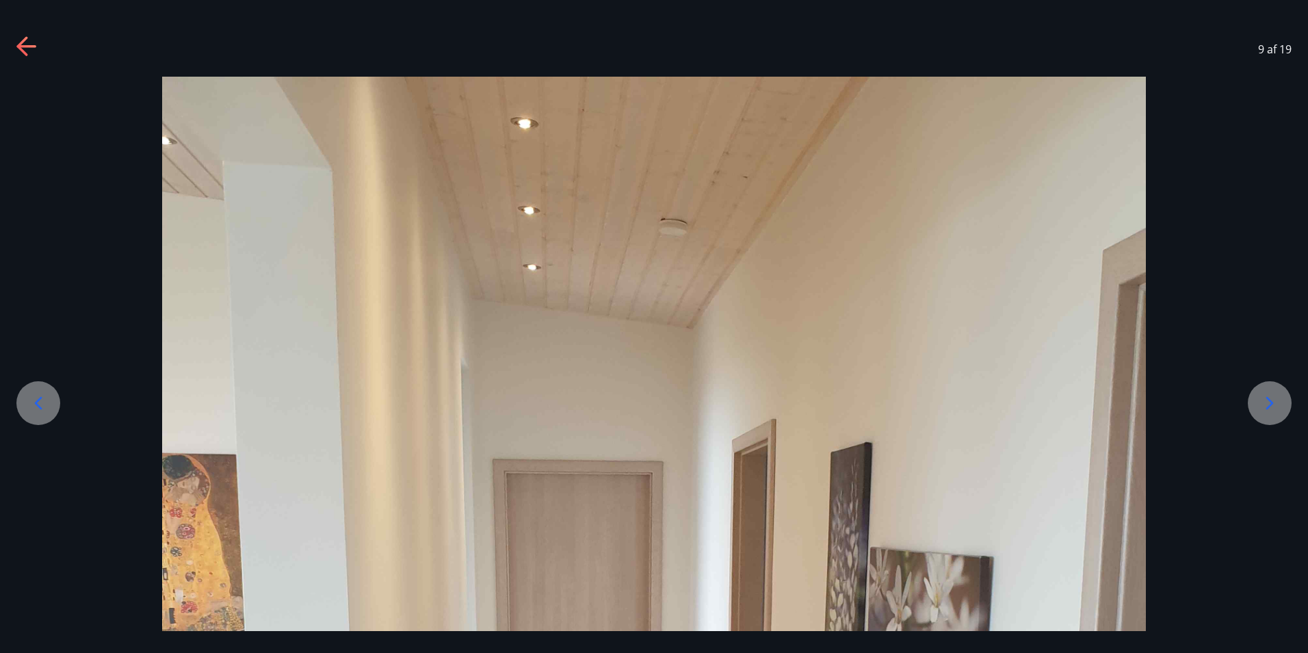
click at [1263, 404] on icon at bounding box center [1270, 403] width 22 height 22
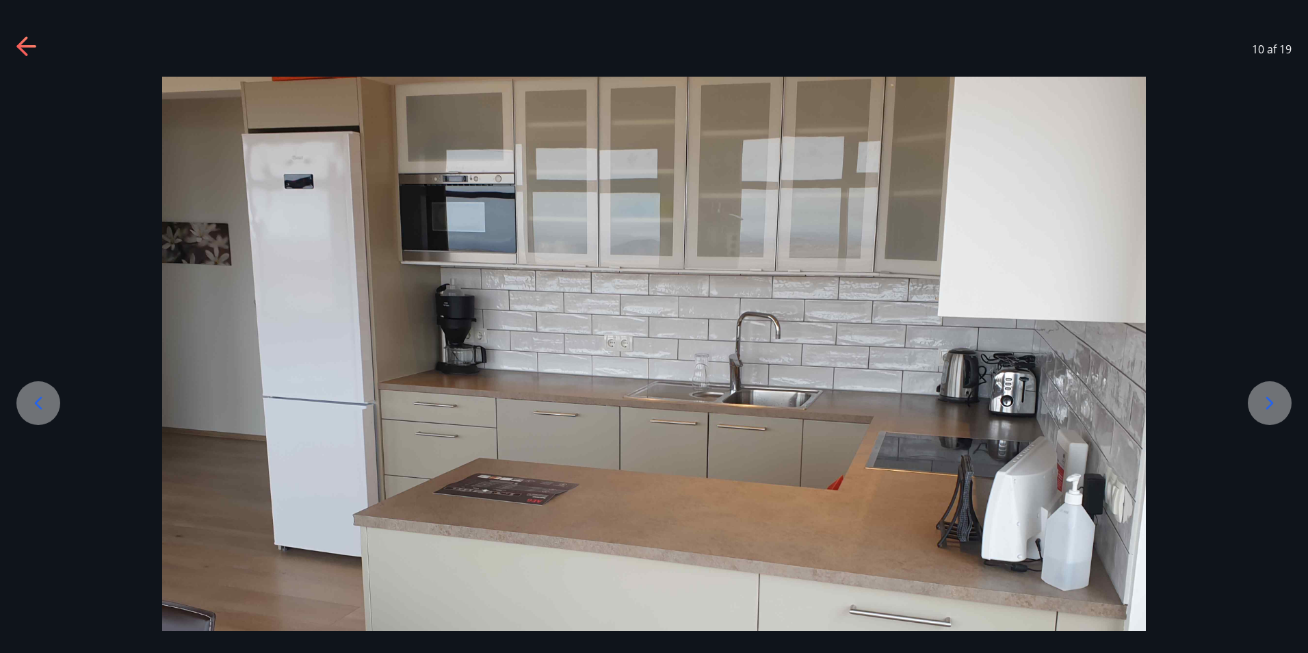
click at [1275, 389] on div at bounding box center [1270, 403] width 44 height 44
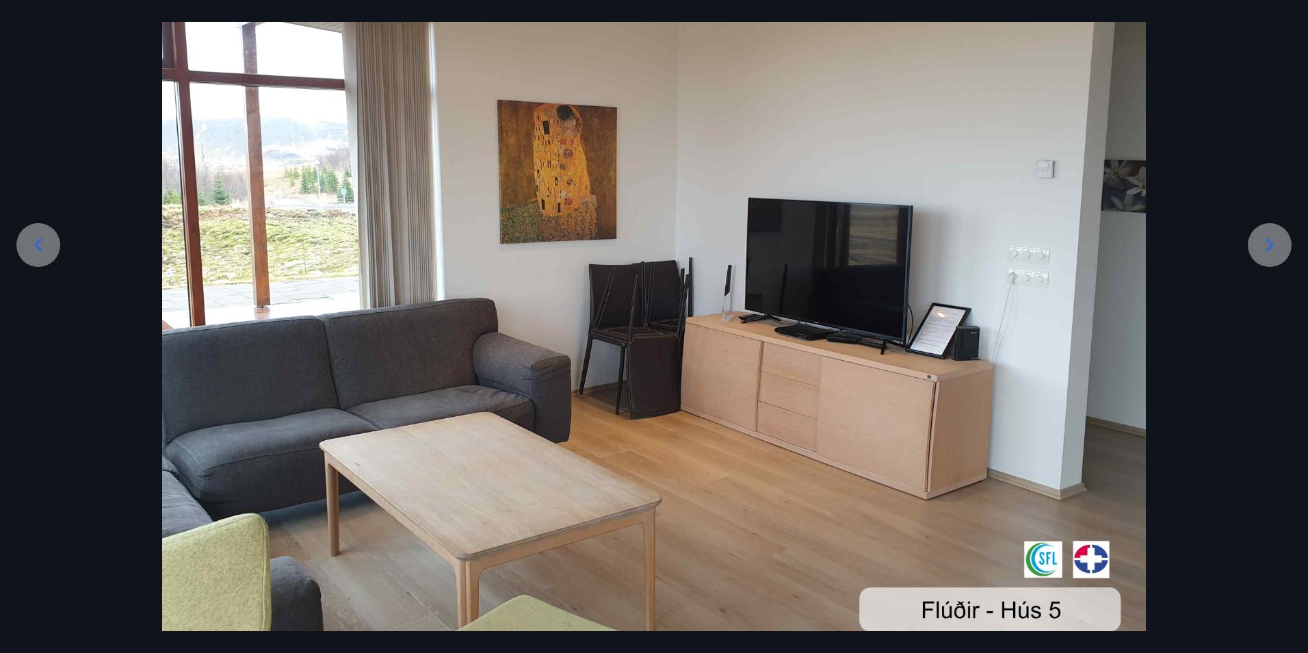
scroll to position [184, 0]
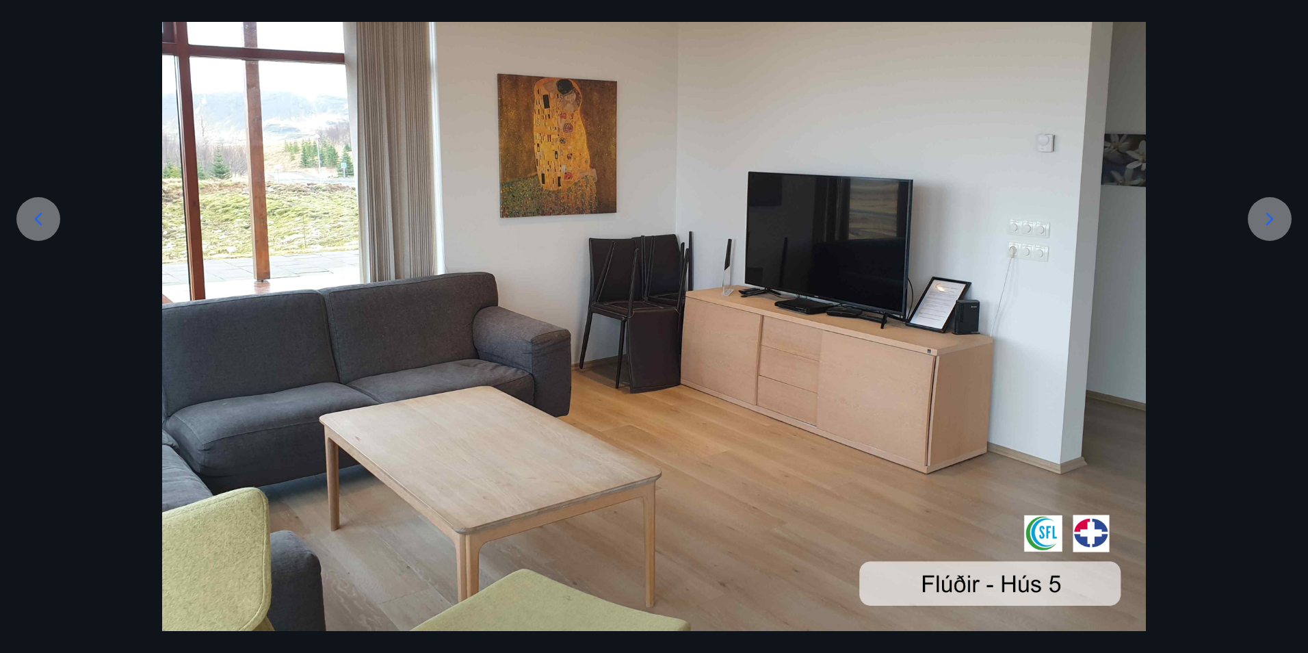
click at [1259, 215] on icon at bounding box center [1270, 219] width 22 height 22
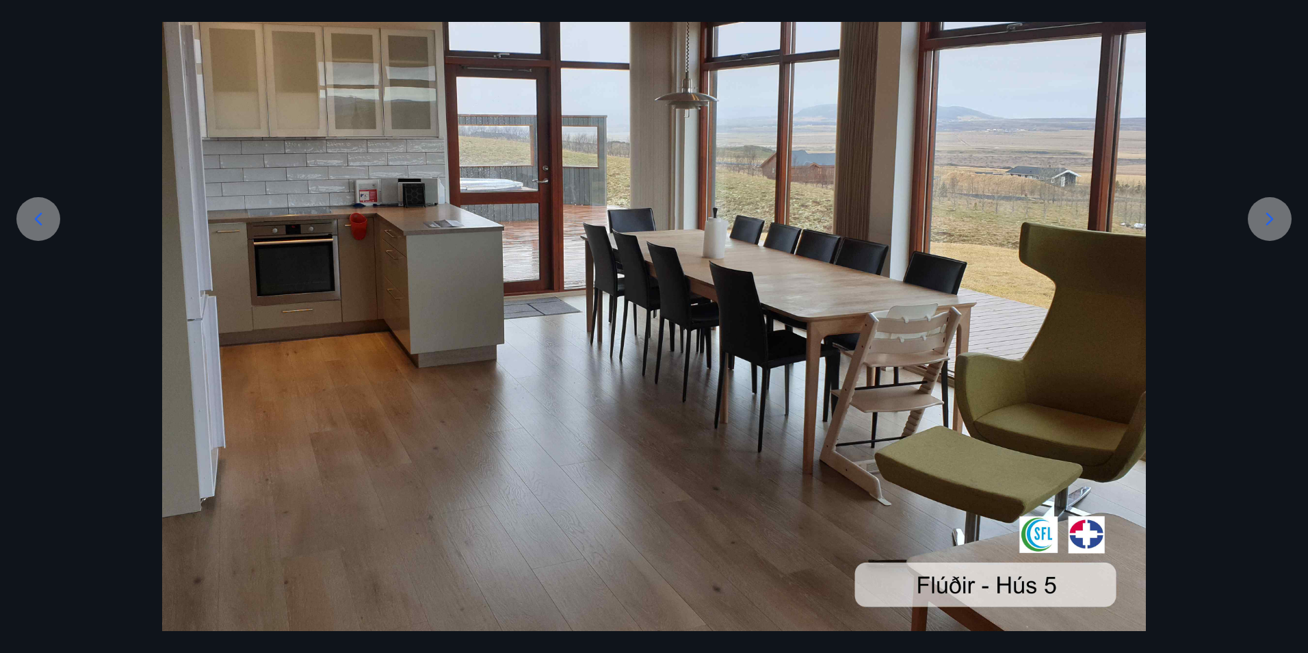
click at [1257, 215] on div at bounding box center [1270, 219] width 44 height 44
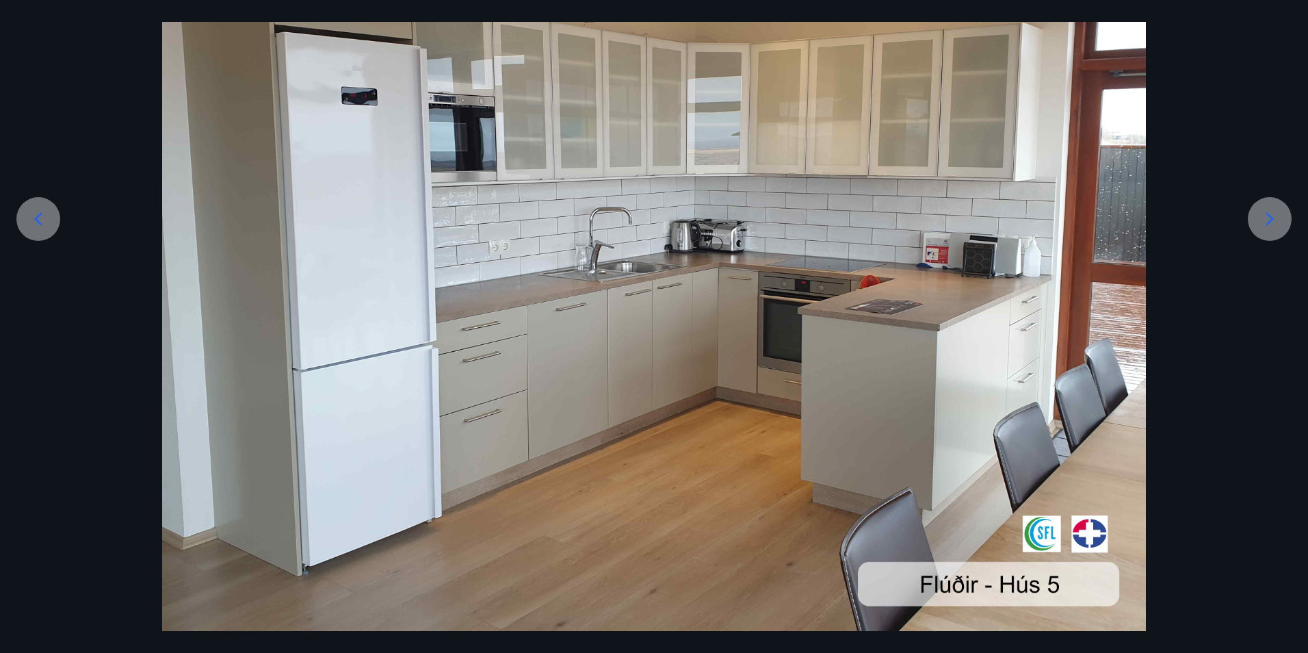
click at [1274, 212] on icon at bounding box center [1270, 219] width 22 height 22
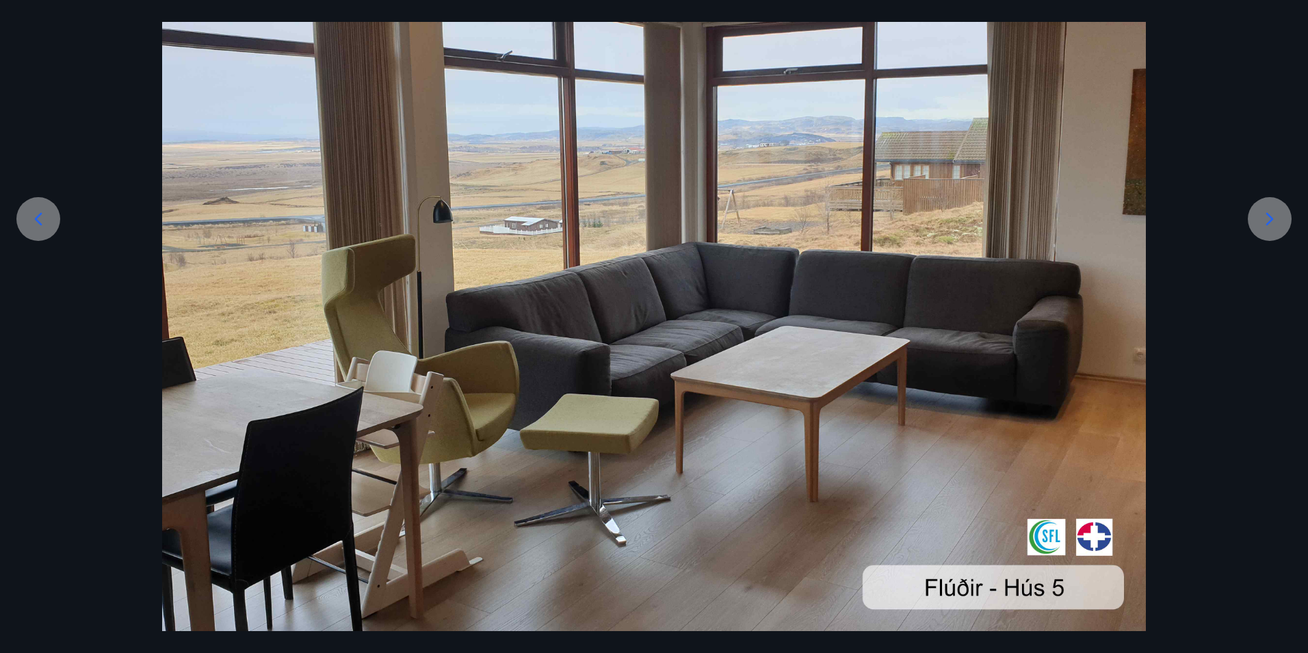
click at [1274, 212] on icon at bounding box center [1270, 219] width 22 height 22
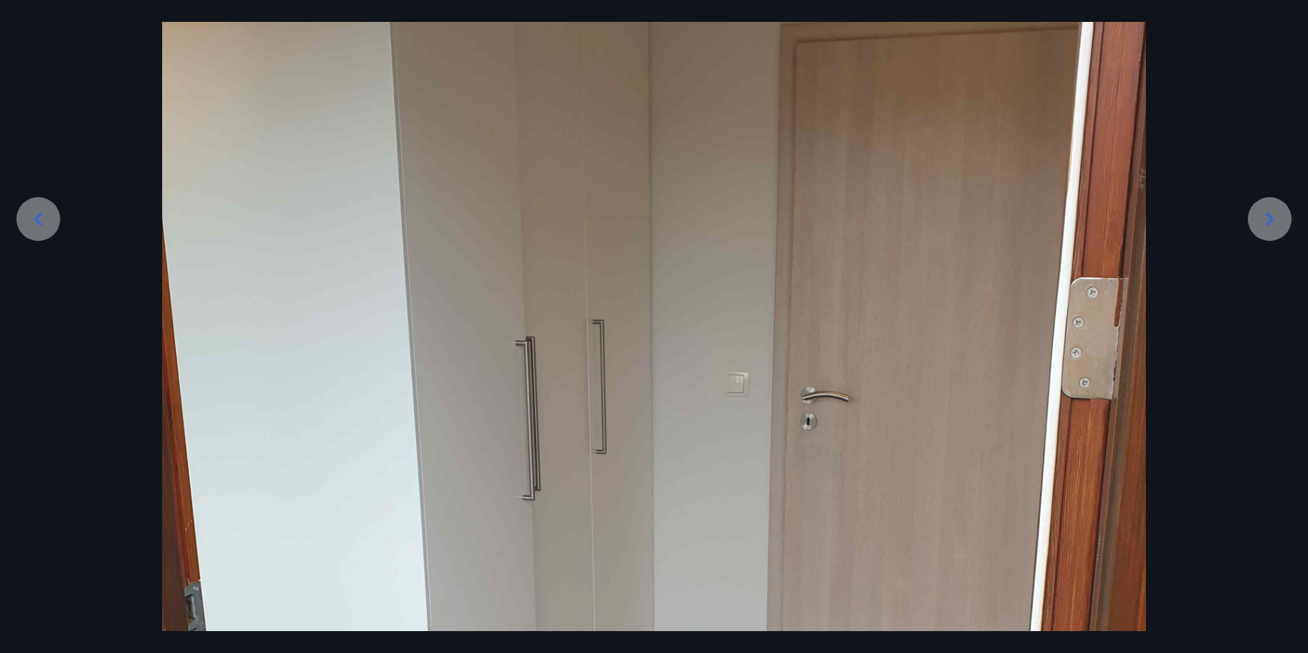
click at [1274, 212] on icon at bounding box center [1270, 219] width 22 height 22
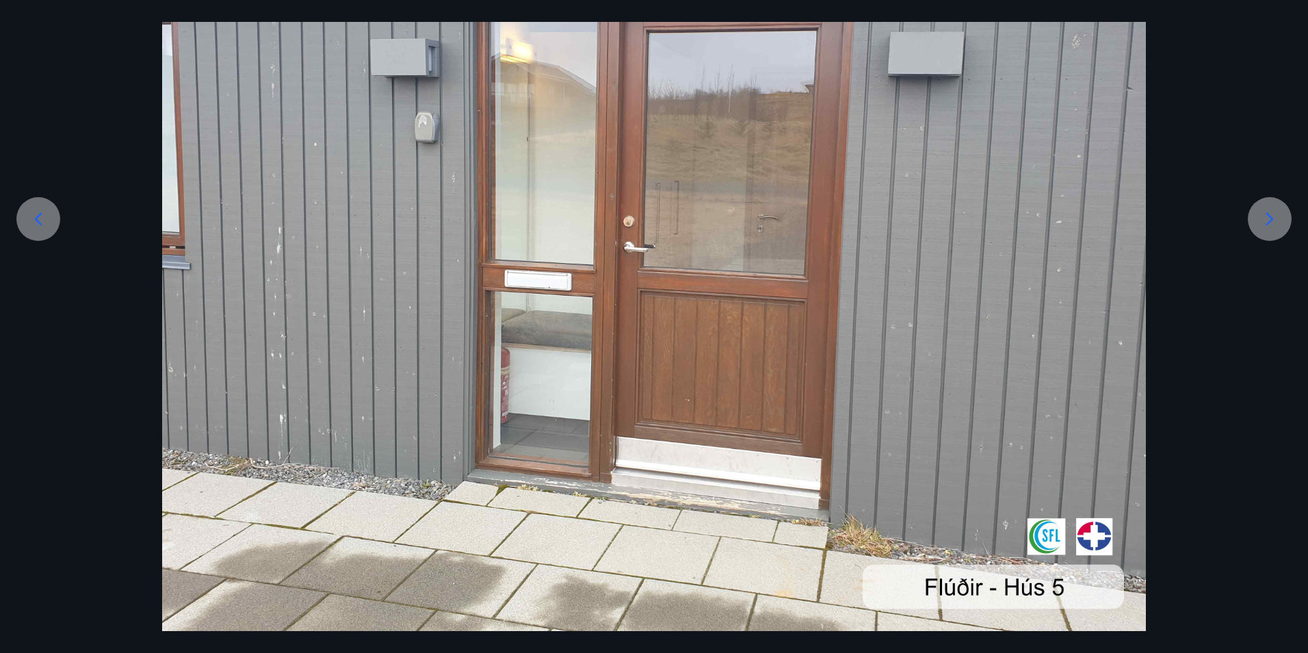
click at [1274, 212] on icon at bounding box center [1270, 219] width 22 height 22
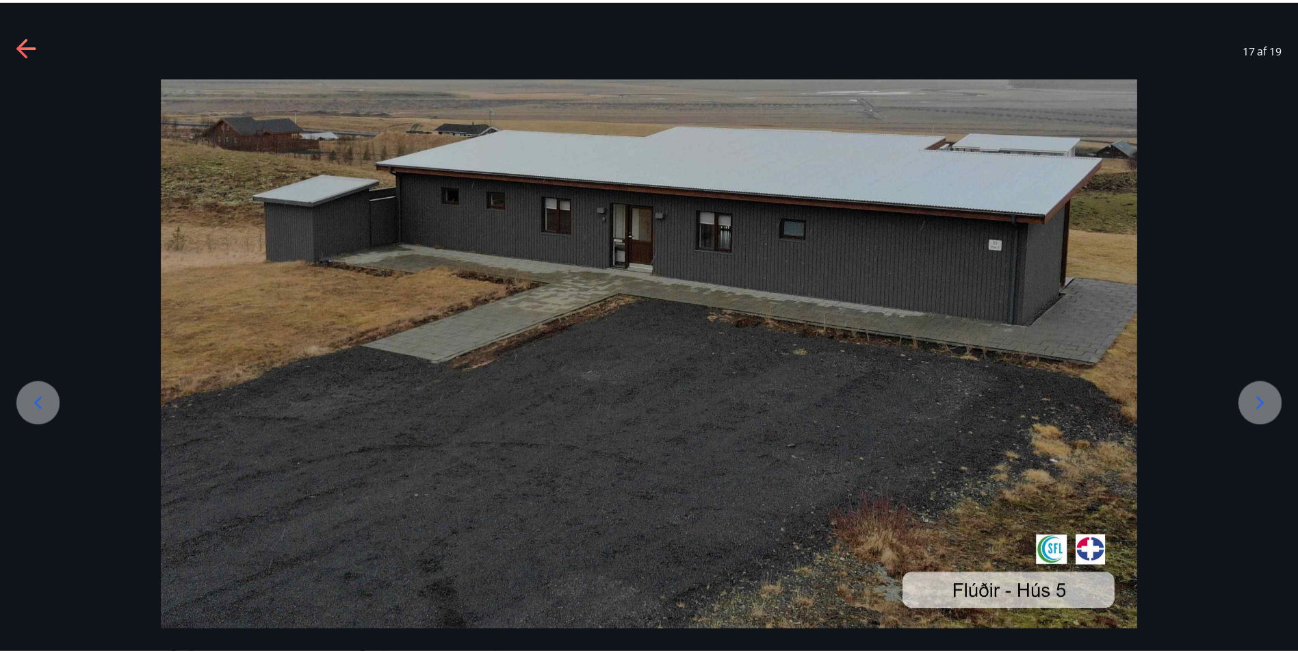
scroll to position [0, 0]
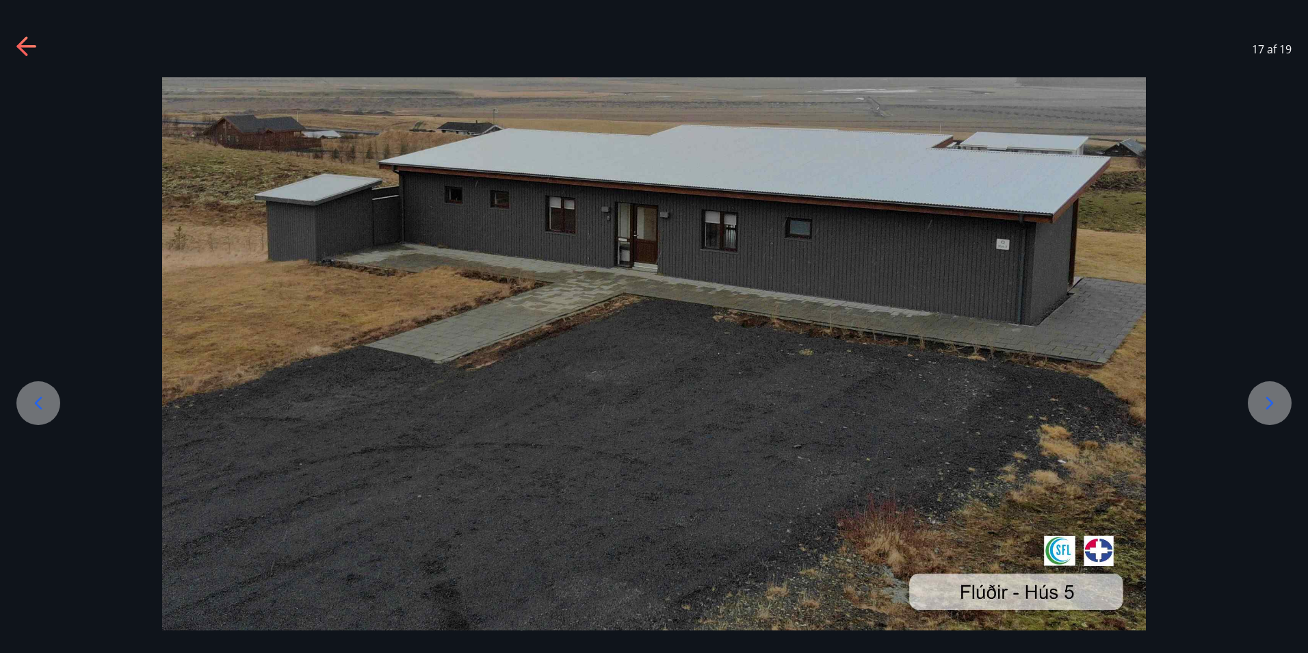
click at [1265, 395] on icon at bounding box center [1270, 403] width 22 height 22
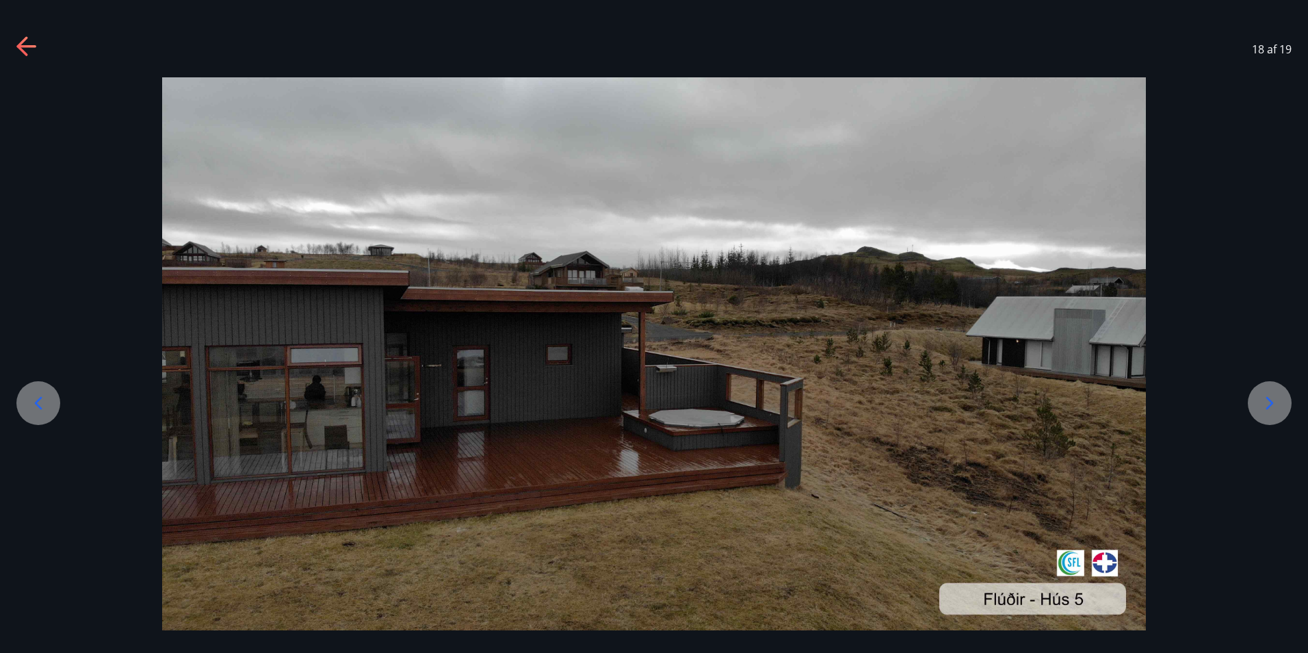
click at [1265, 395] on icon at bounding box center [1270, 403] width 22 height 22
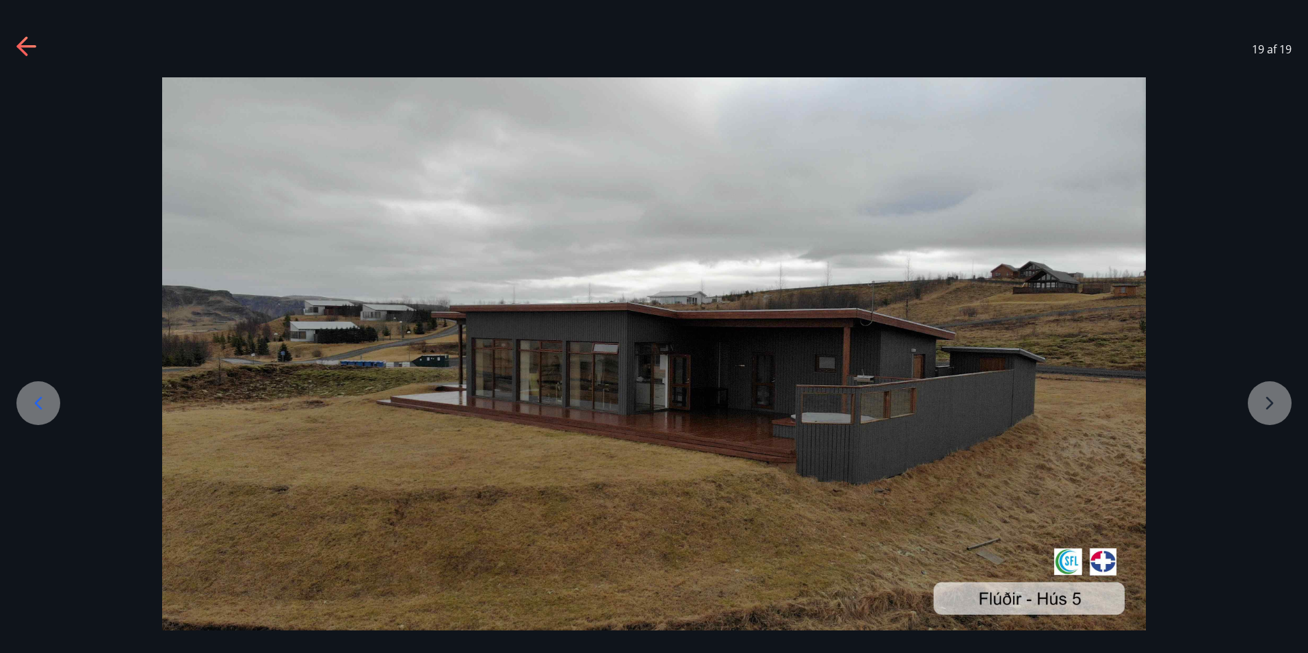
click at [19, 38] on icon at bounding box center [27, 47] width 22 height 22
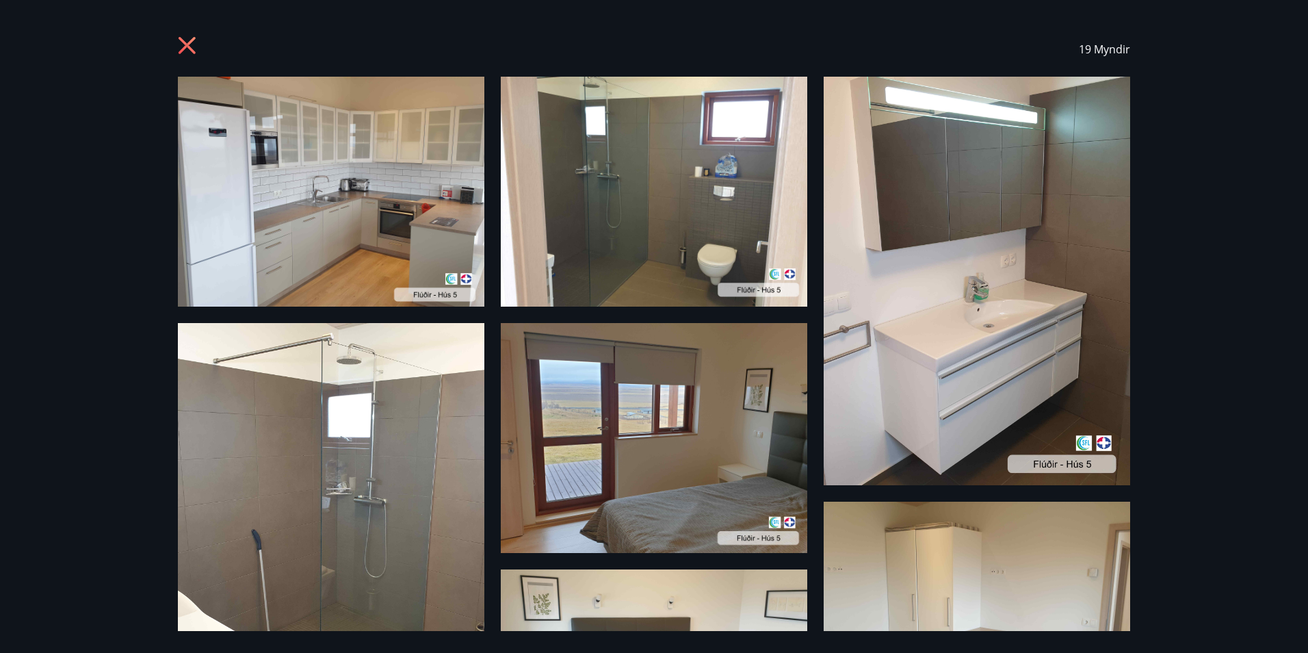
click at [183, 38] on icon at bounding box center [189, 47] width 22 height 22
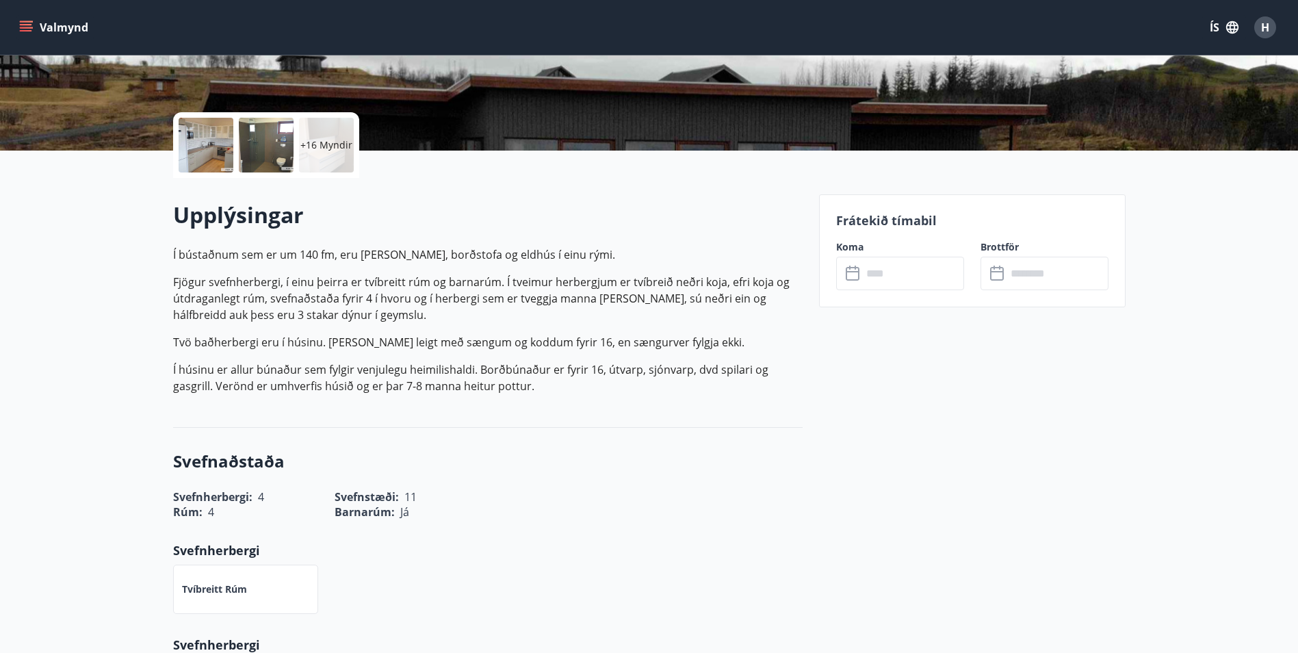
scroll to position [342, 0]
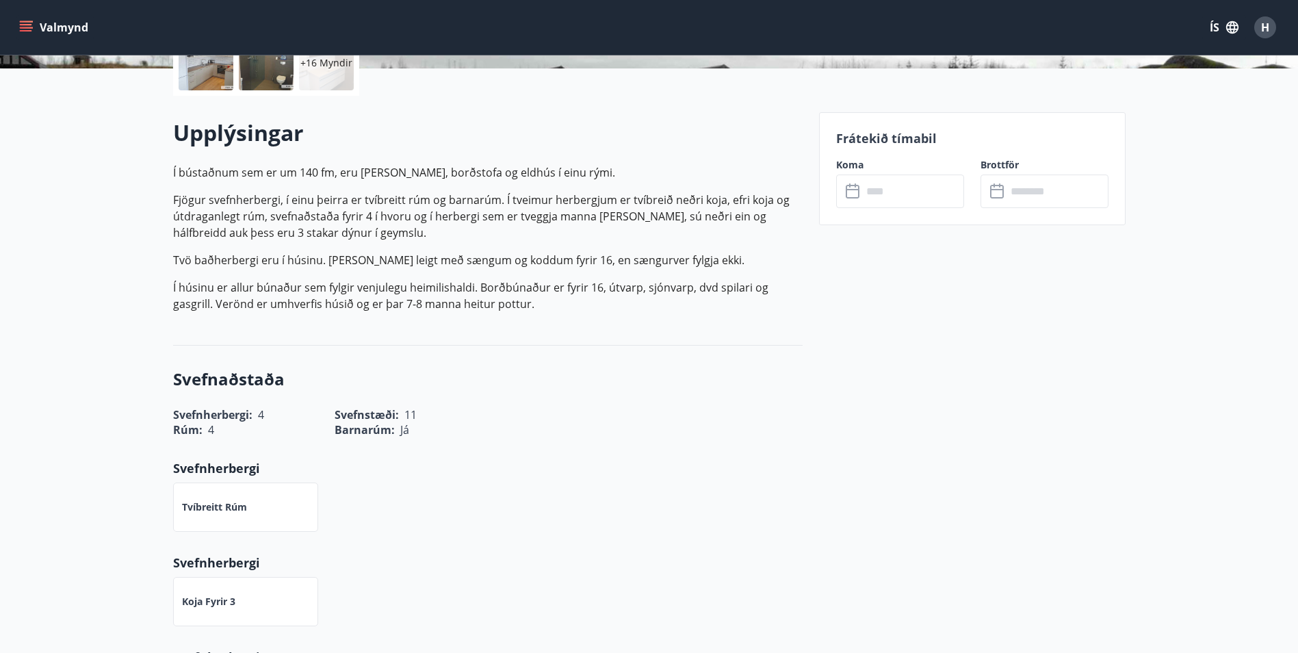
click at [867, 193] on input "text" at bounding box center [913, 191] width 102 height 34
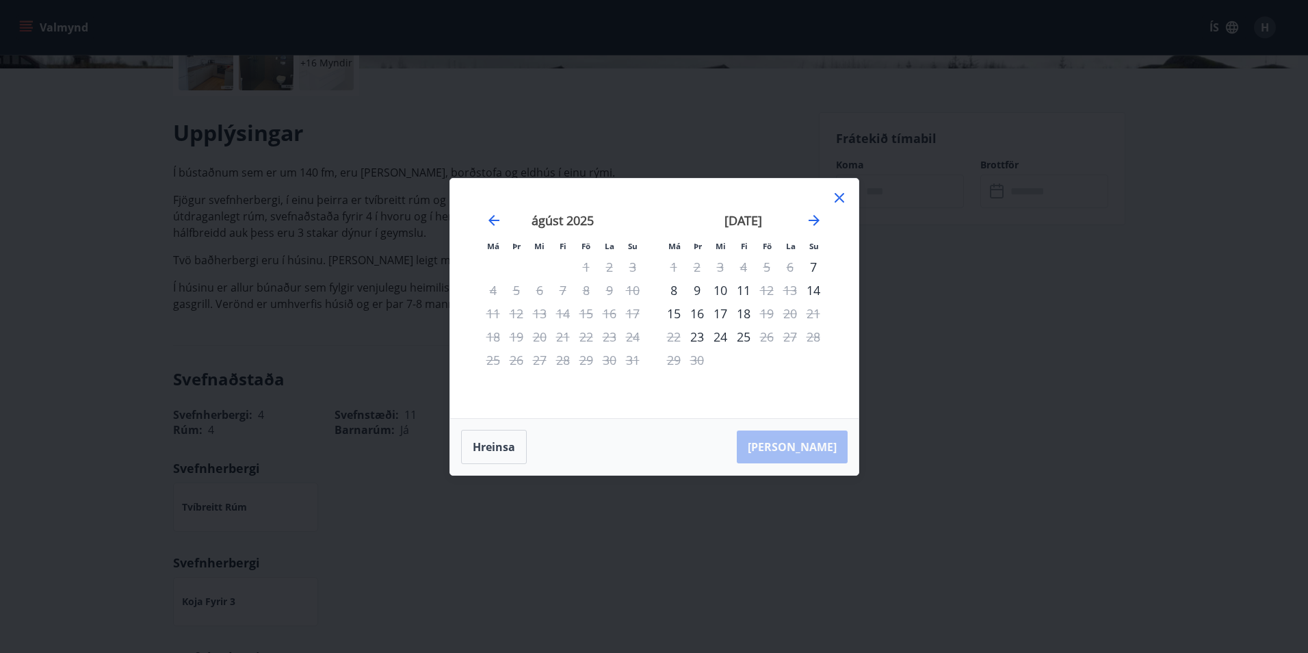
click at [720, 341] on div "24" at bounding box center [720, 336] width 23 height 23
click at [765, 339] on div "26" at bounding box center [766, 336] width 23 height 23
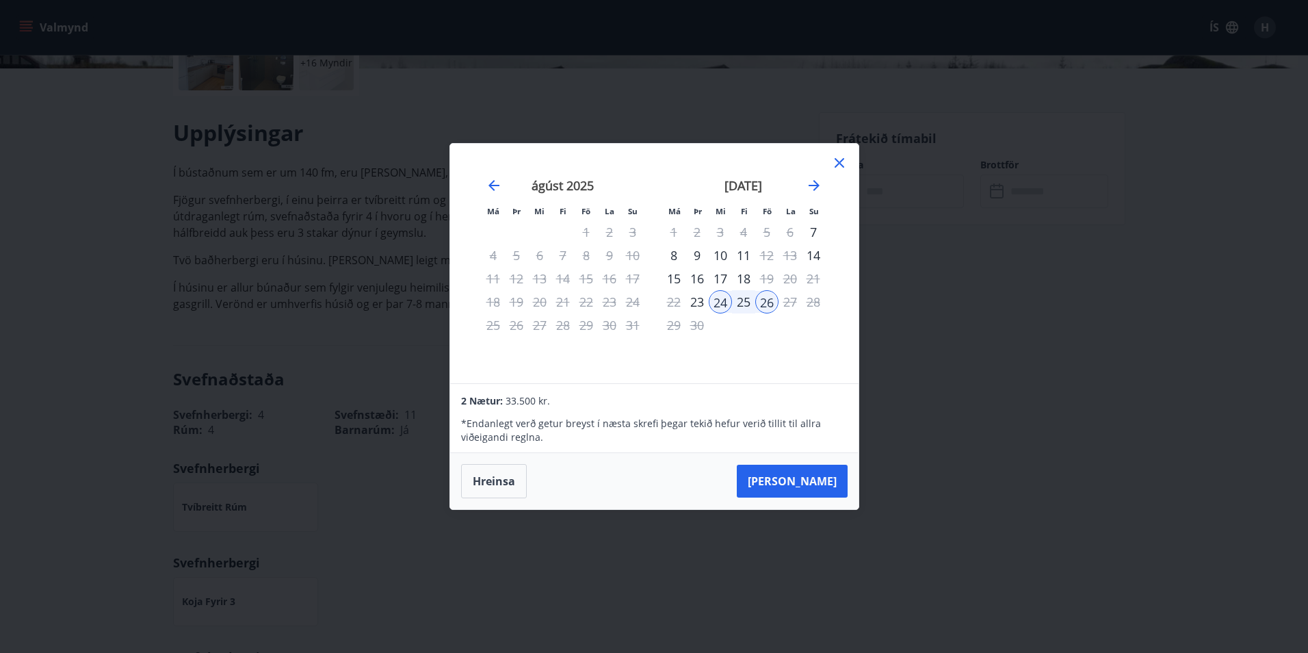
click at [888, 501] on div "Má Þr Mi Fi Fö La Su Má Þr Mi Fi Fö La Su [DATE] 1 2 3 4 5 6 7 8 9 10 11 12 13 …" at bounding box center [654, 326] width 1308 height 653
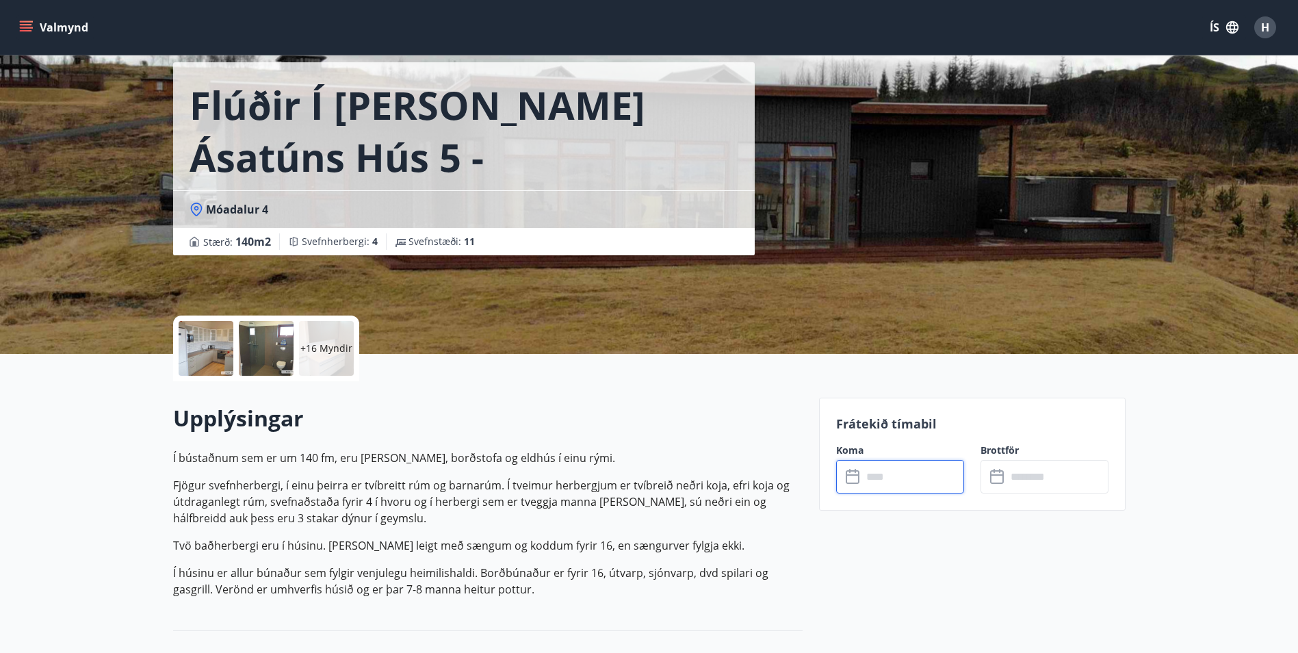
scroll to position [0, 0]
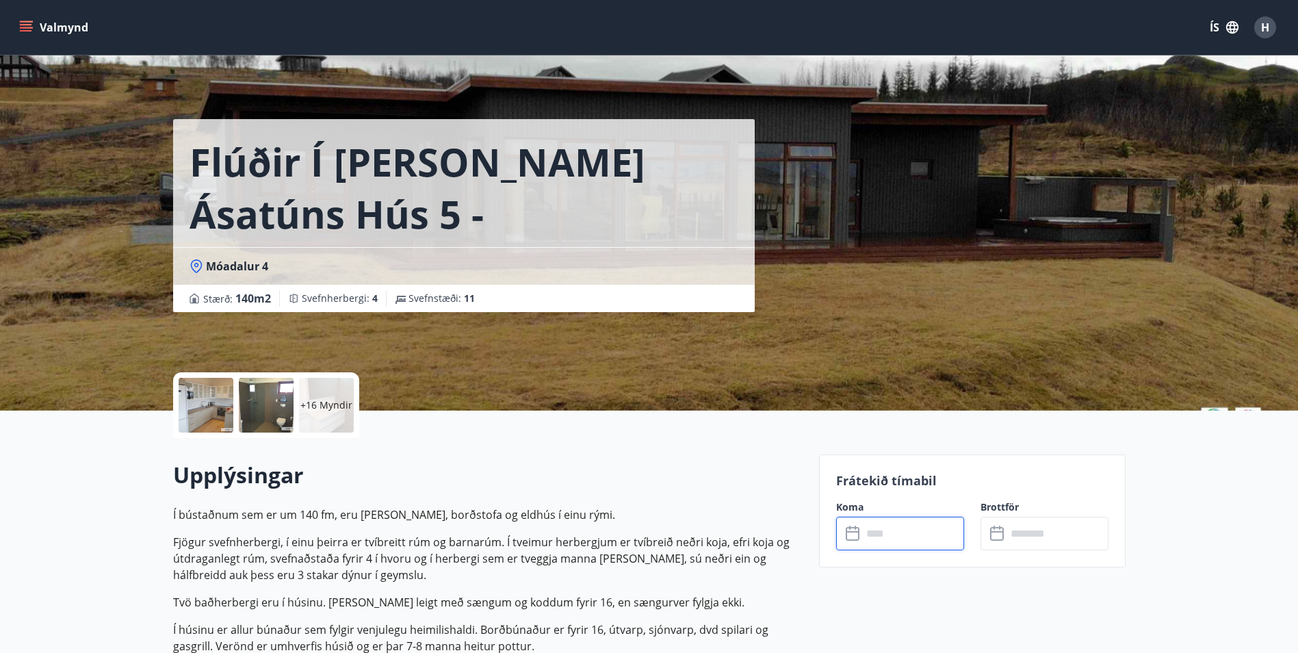
click at [884, 532] on input "text" at bounding box center [913, 533] width 102 height 34
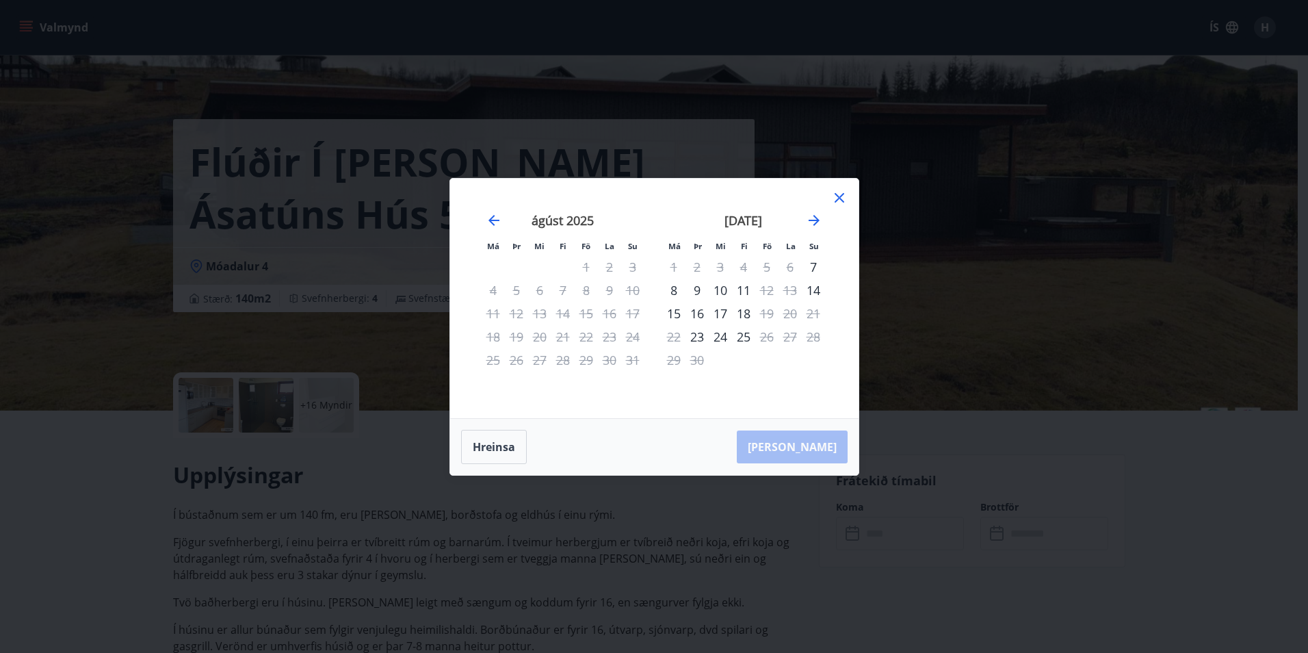
click at [716, 333] on div "24" at bounding box center [720, 336] width 23 height 23
click at [773, 340] on div "26" at bounding box center [766, 336] width 23 height 23
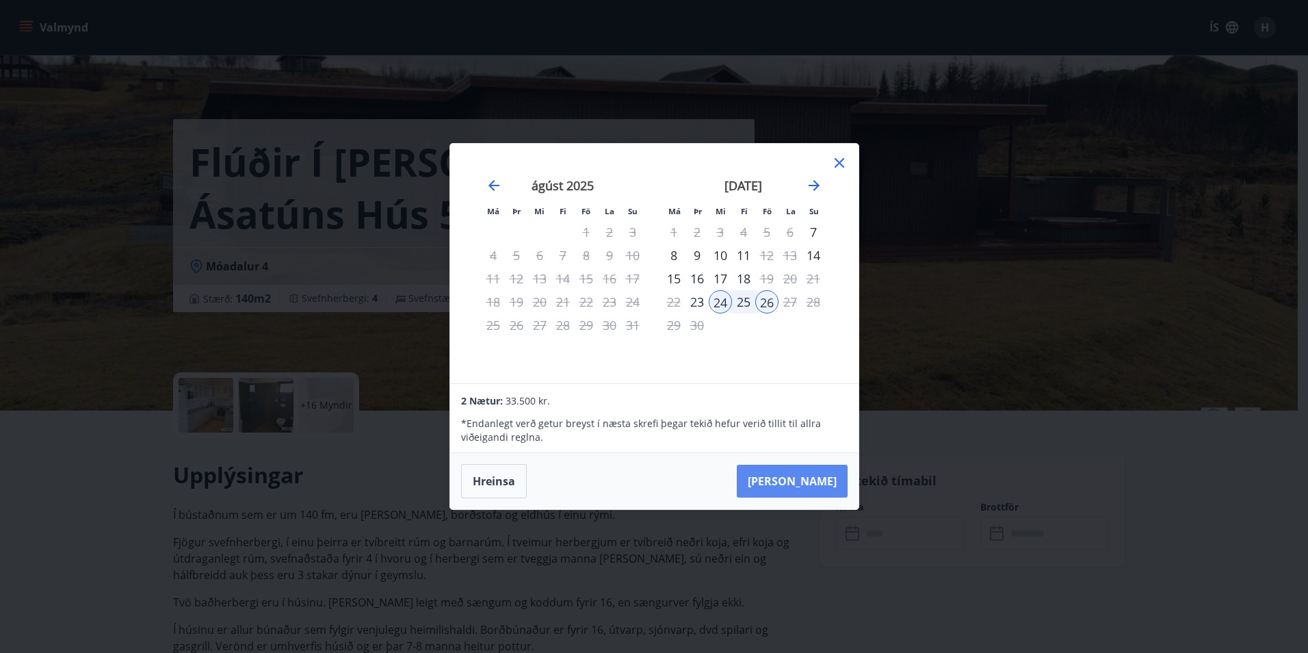
click at [809, 482] on button "[PERSON_NAME]" at bounding box center [792, 480] width 111 height 33
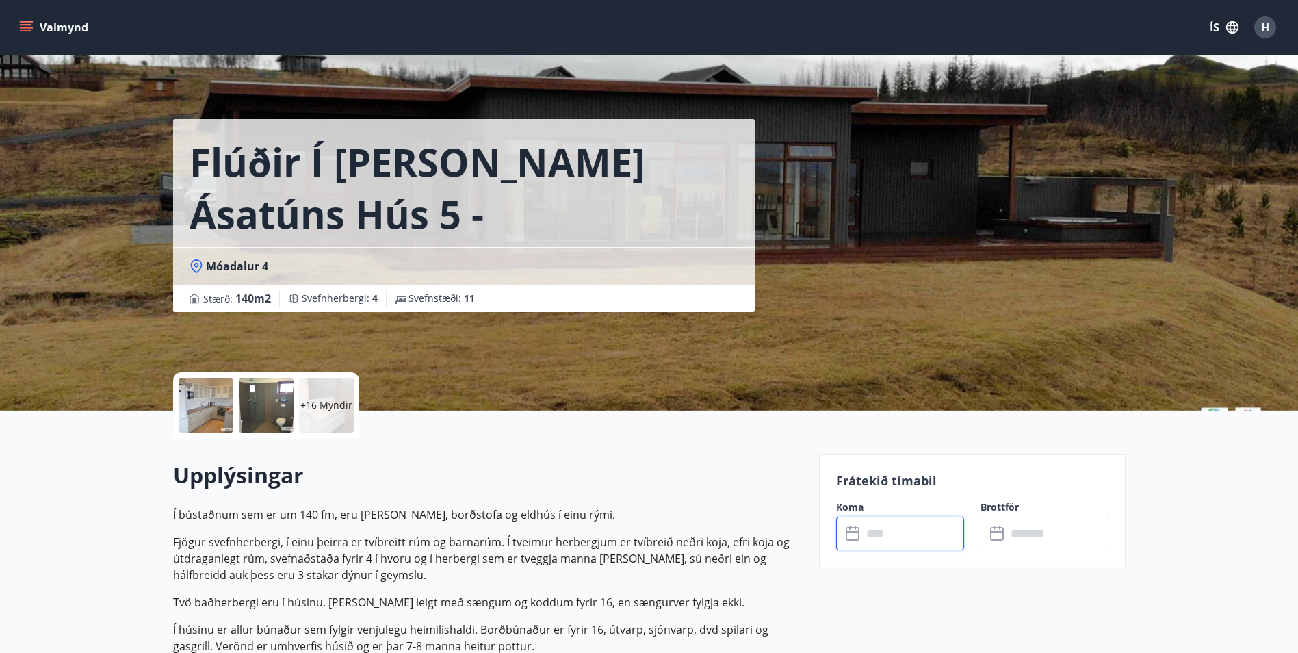
type input "******"
click at [330, 399] on p "+16 Myndir" at bounding box center [326, 405] width 52 height 14
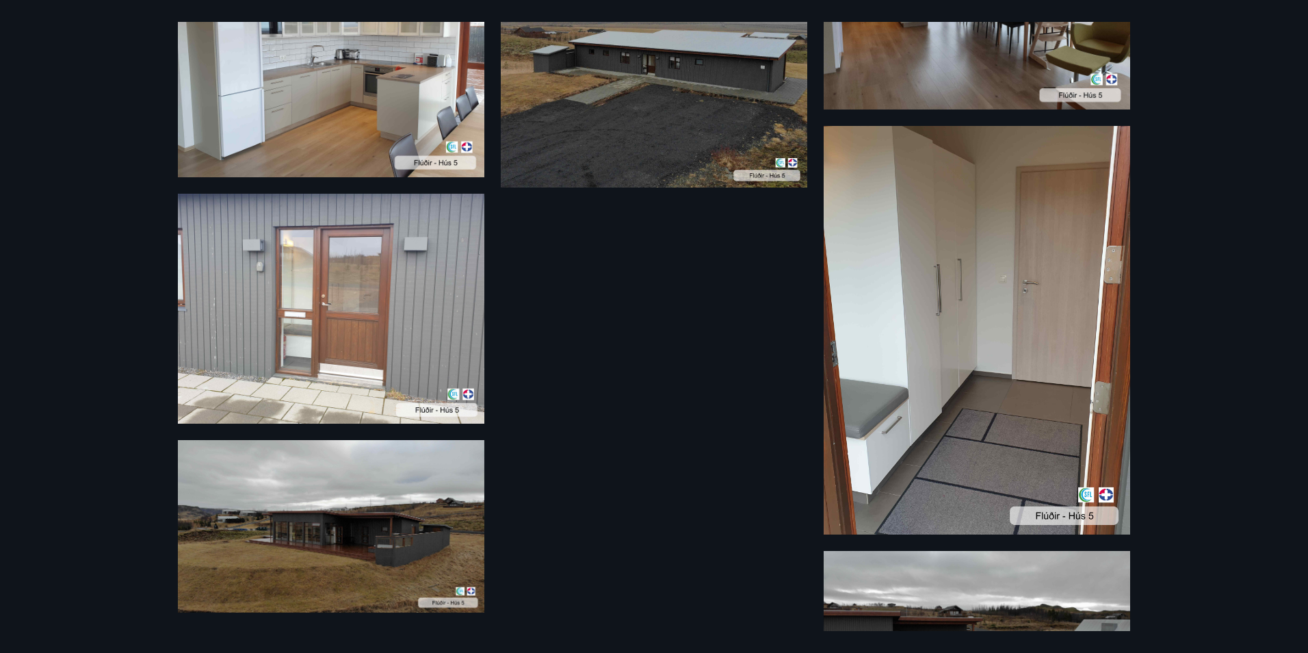
scroll to position [1389, 0]
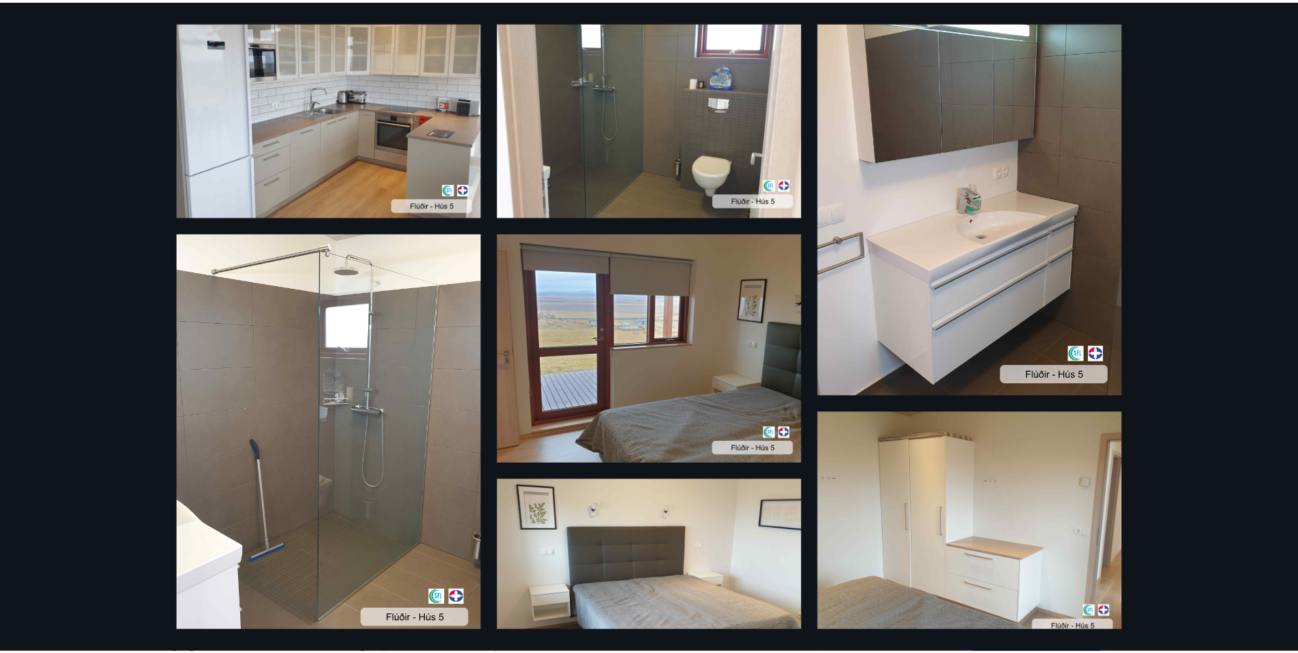
scroll to position [0, 0]
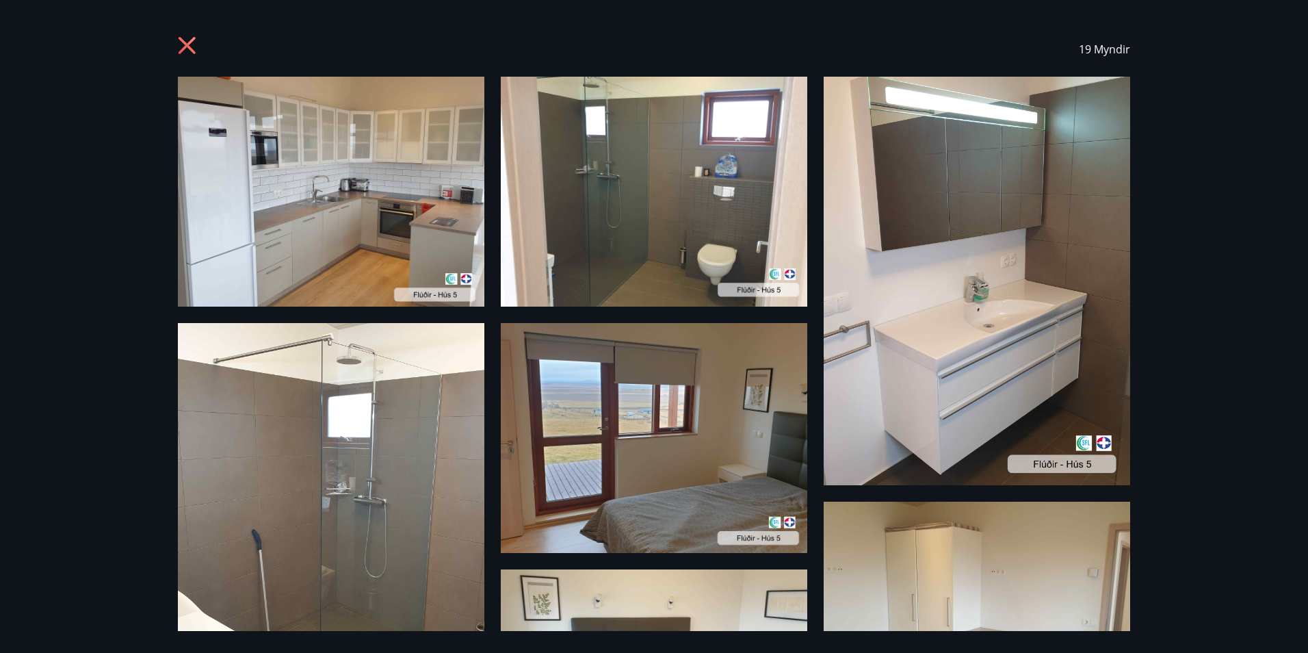
click at [190, 44] on icon at bounding box center [189, 47] width 22 height 22
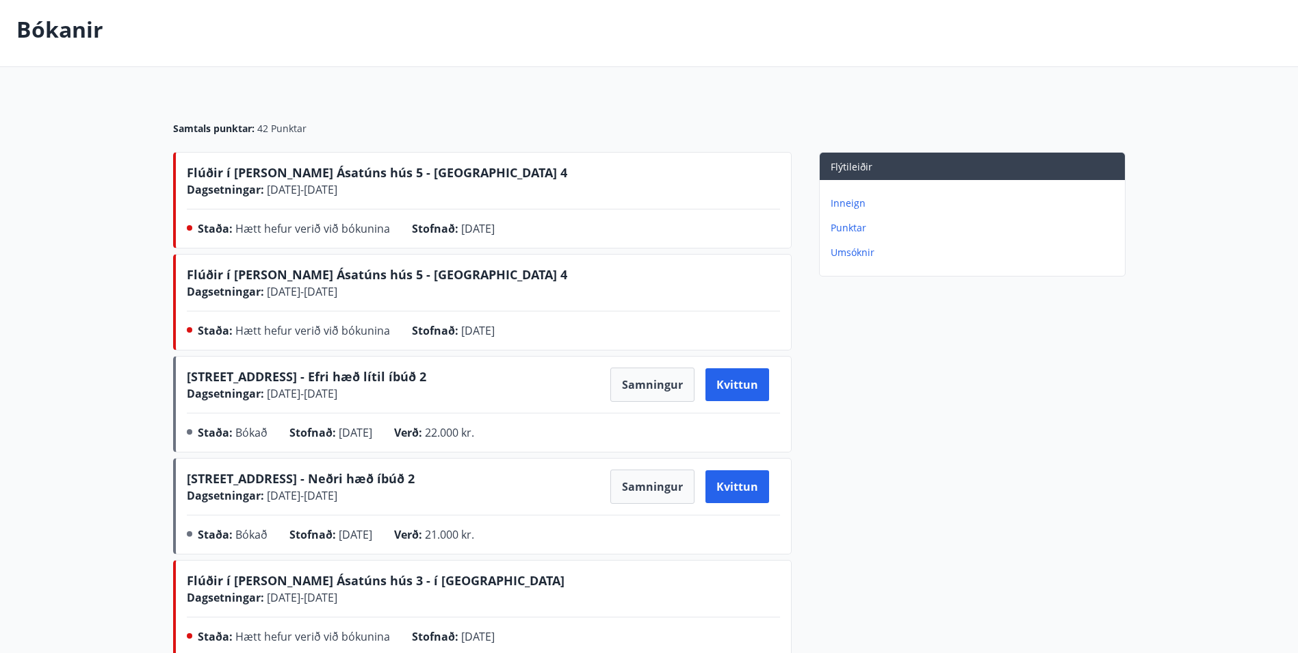
scroll to position [343, 0]
